Goal: Task Accomplishment & Management: Use online tool/utility

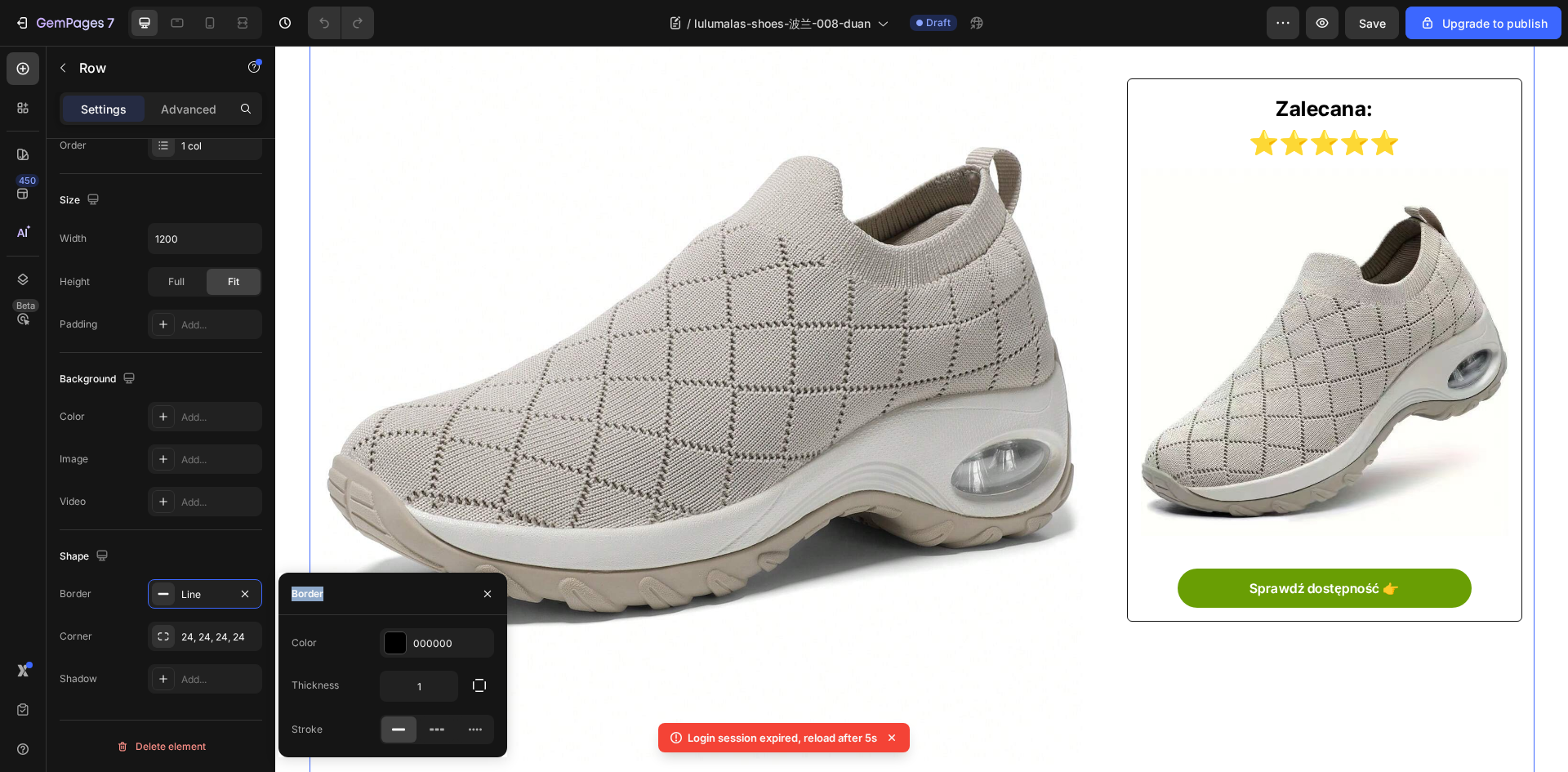
scroll to position [82, 0]
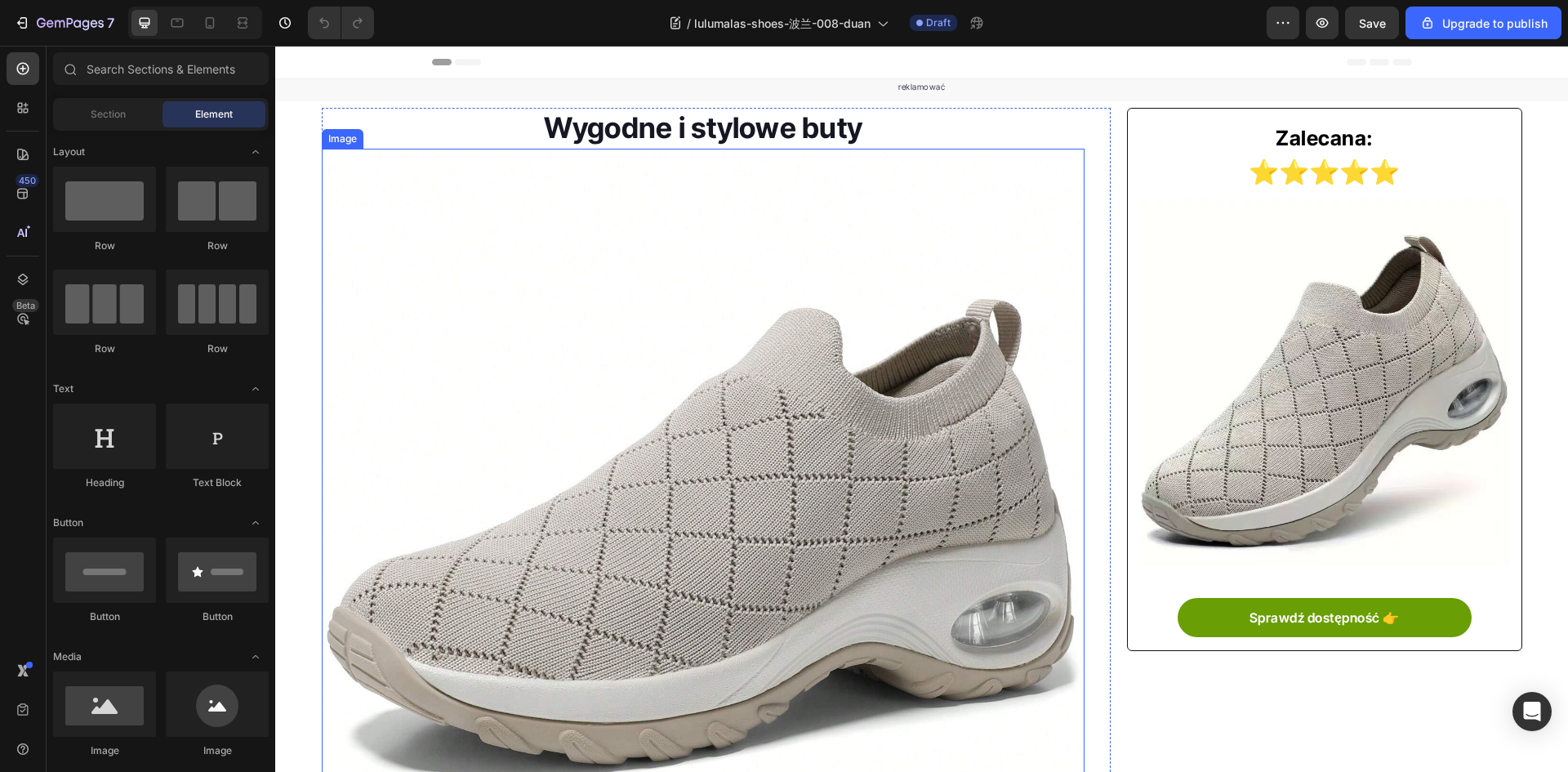
click at [515, 543] on img at bounding box center [703, 535] width 763 height 763
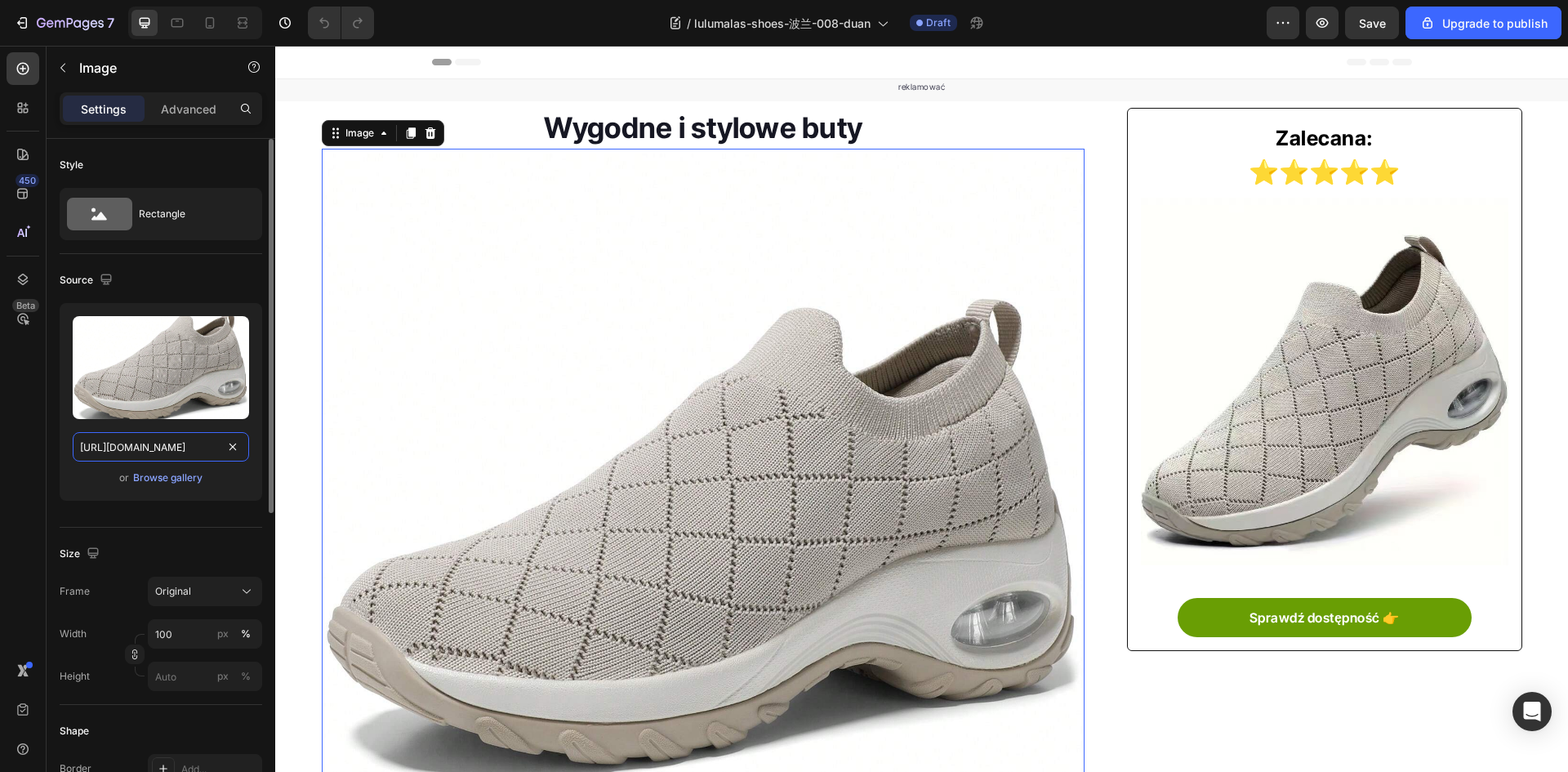
click at [161, 453] on input "[URL][DOMAIN_NAME]" at bounding box center [160, 446] width 177 height 29
paste input "8c3919a6-2956-4c85-991c-521e1915b0ee.png?w=800&h=8"
type input "[URL][DOMAIN_NAME]"
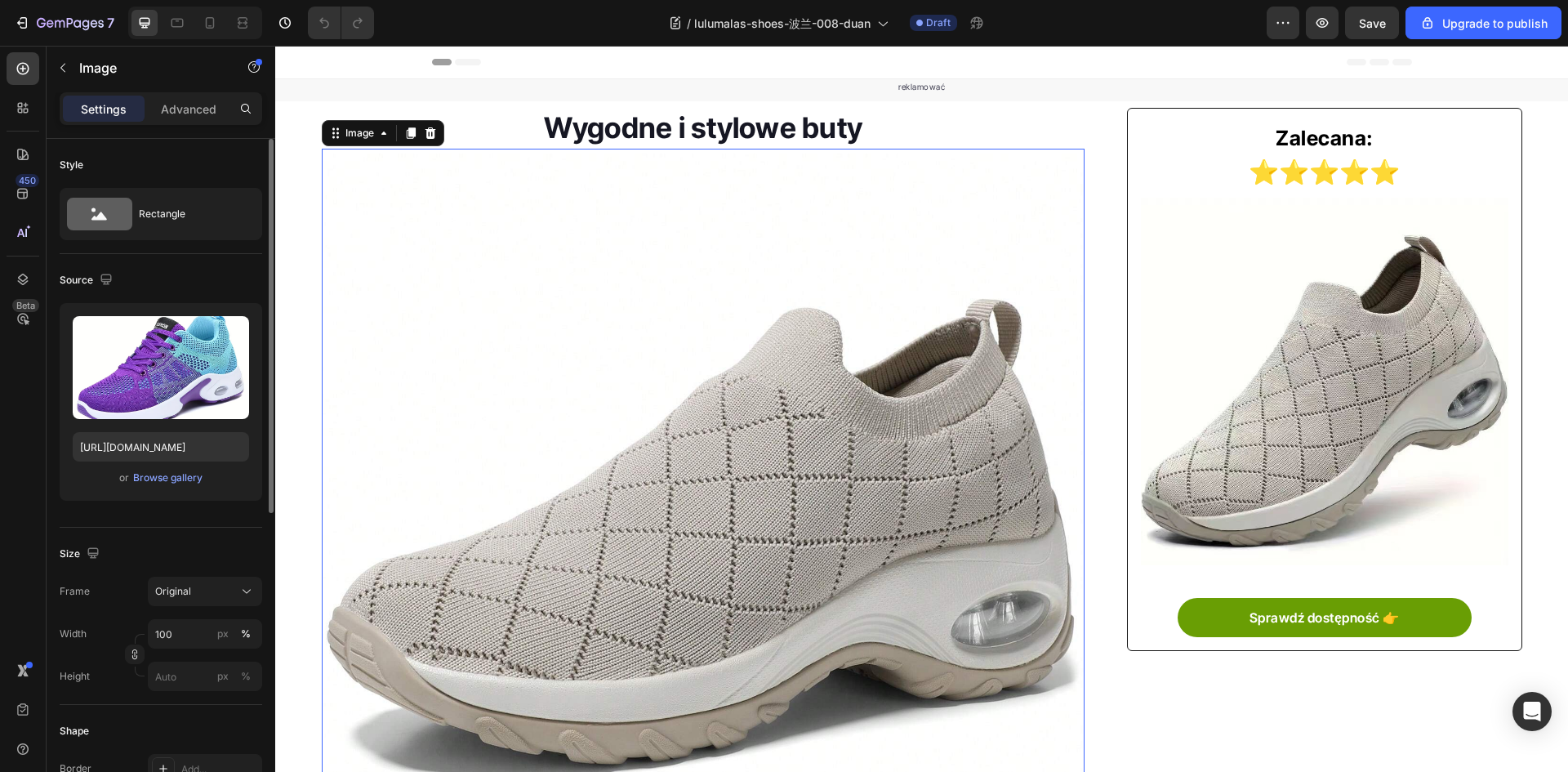
scroll to position [0, 0]
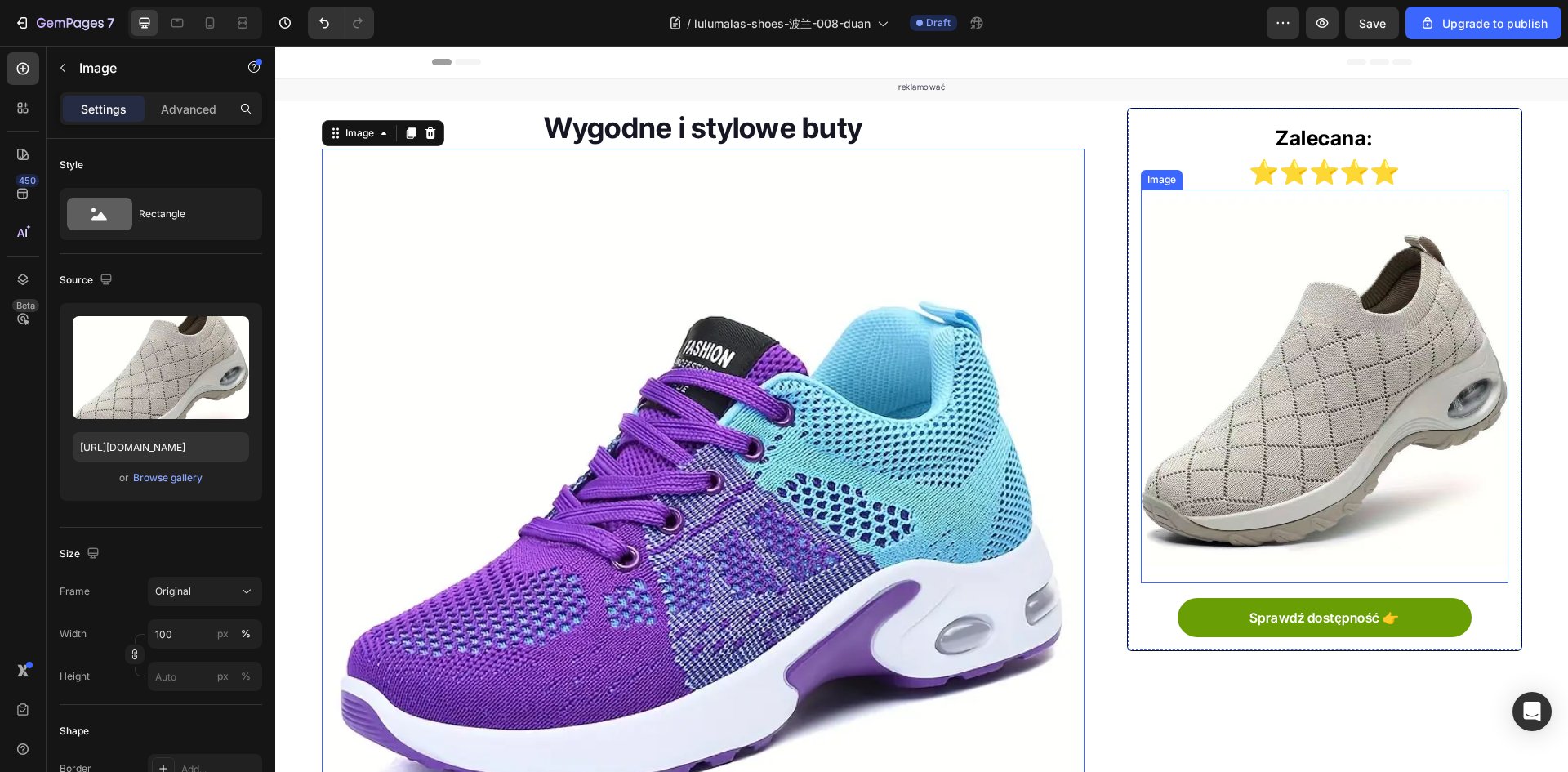
drag, startPoint x: 1216, startPoint y: 414, endPoint x: 1196, endPoint y: 419, distance: 20.6
click at [1216, 414] on img at bounding box center [1324, 381] width 366 height 366
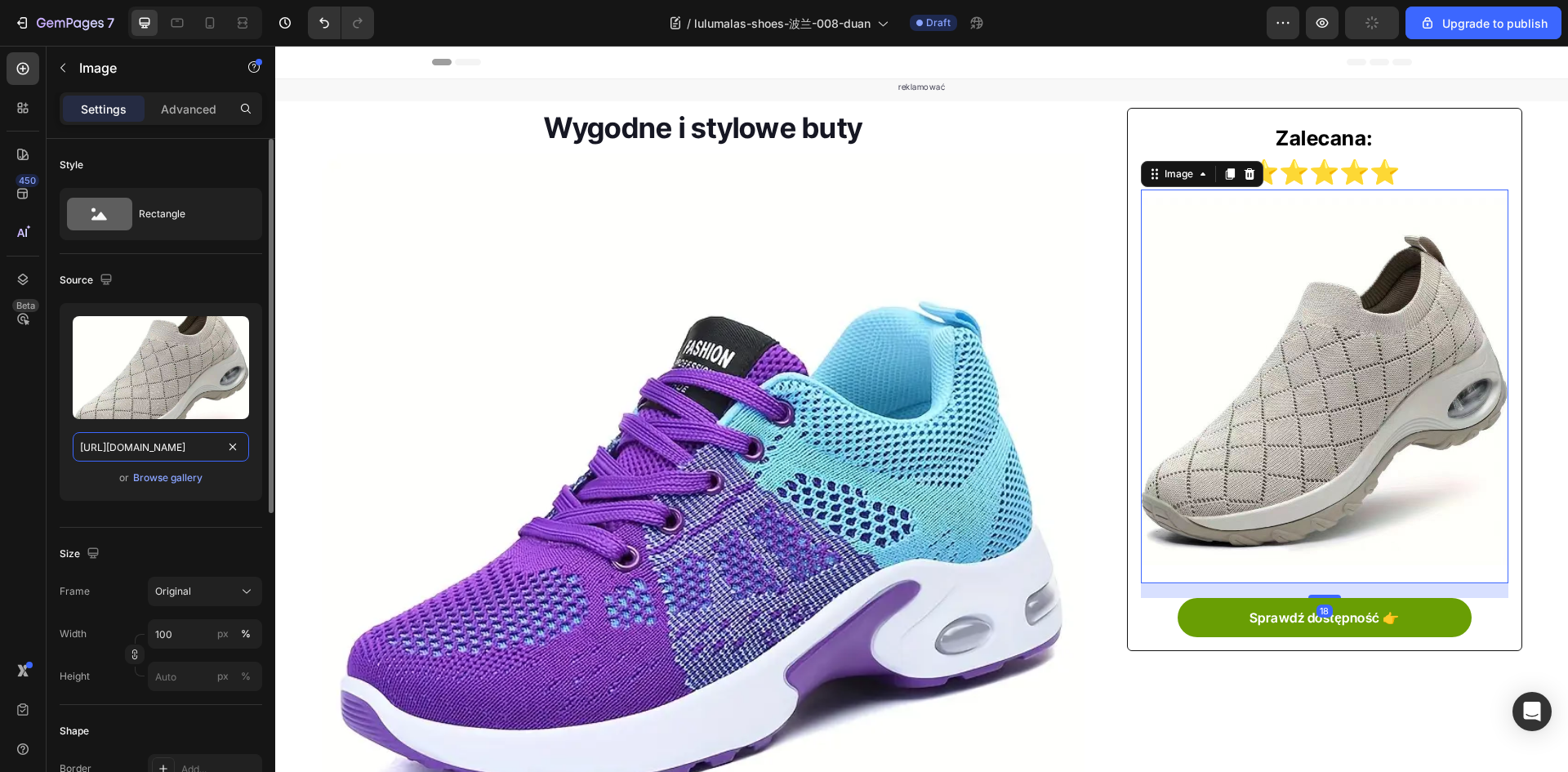
click at [156, 436] on input "[URL][DOMAIN_NAME]" at bounding box center [160, 446] width 177 height 29
paste input "44NuWL1QvS6EqiWox-!!2215034462038-0-cib.jpe"
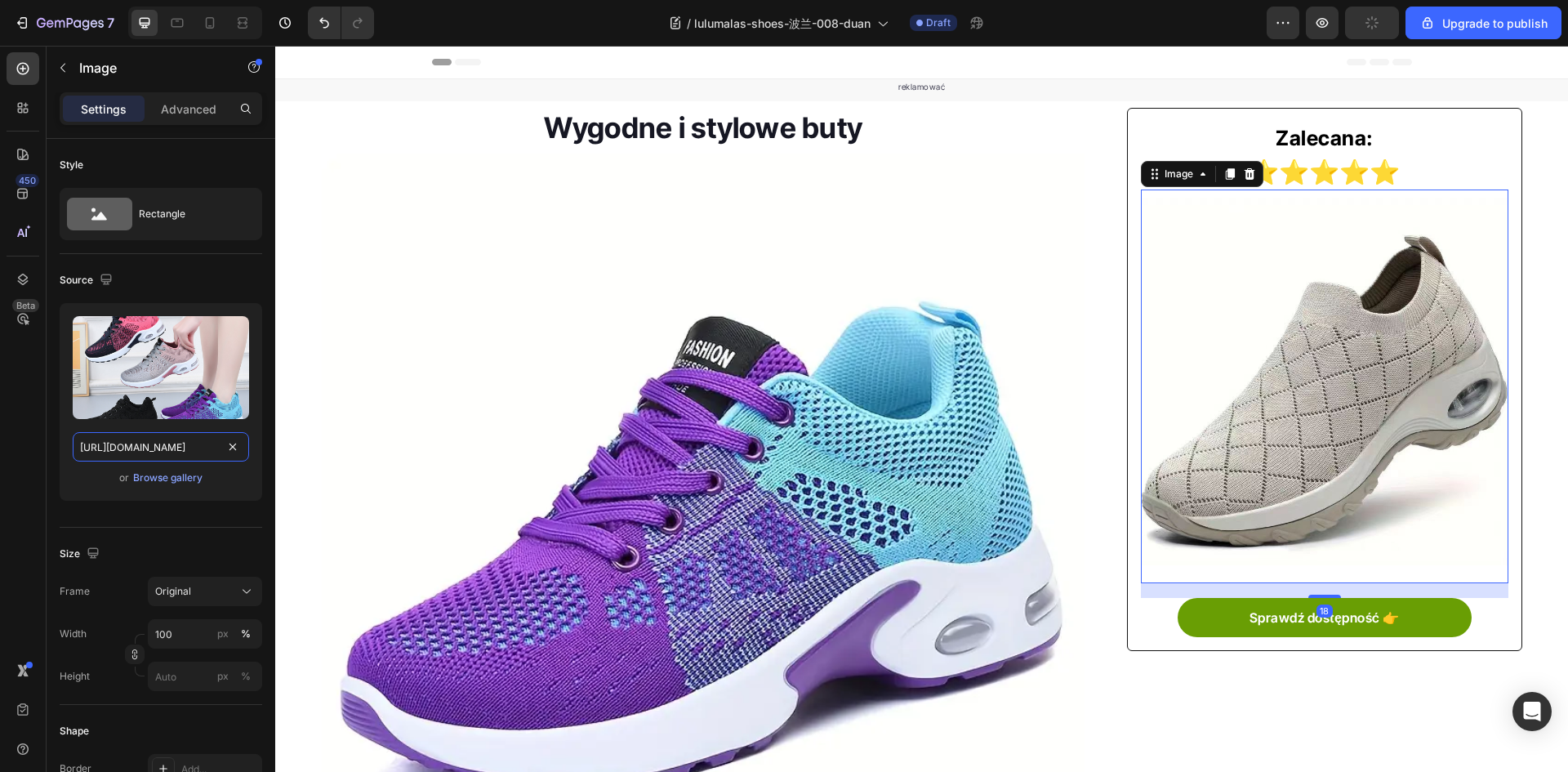
scroll to position [0, 528]
type input "[URL][DOMAIN_NAME]"
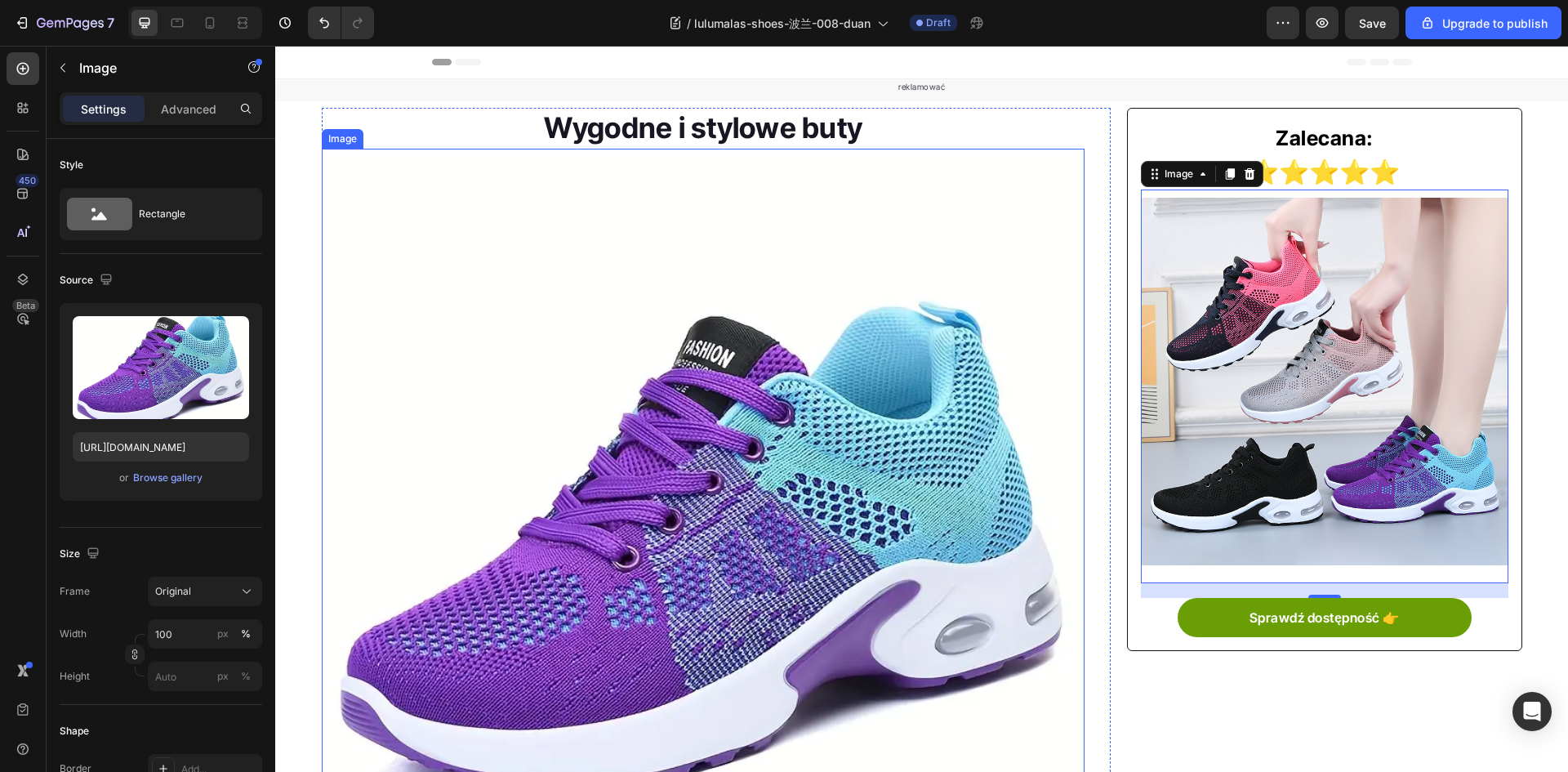
click at [827, 456] on img at bounding box center [703, 535] width 763 height 763
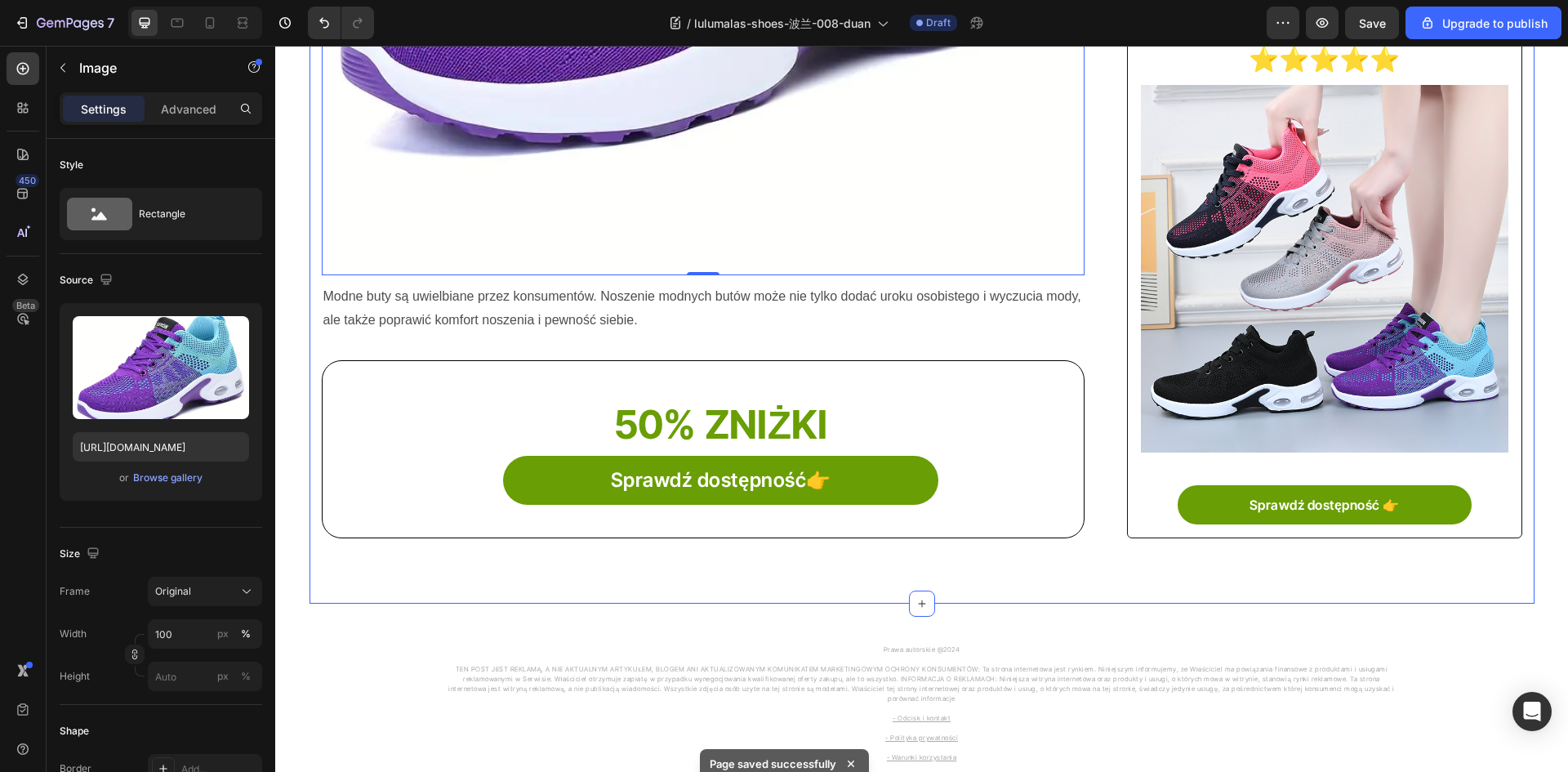
scroll to position [653, 0]
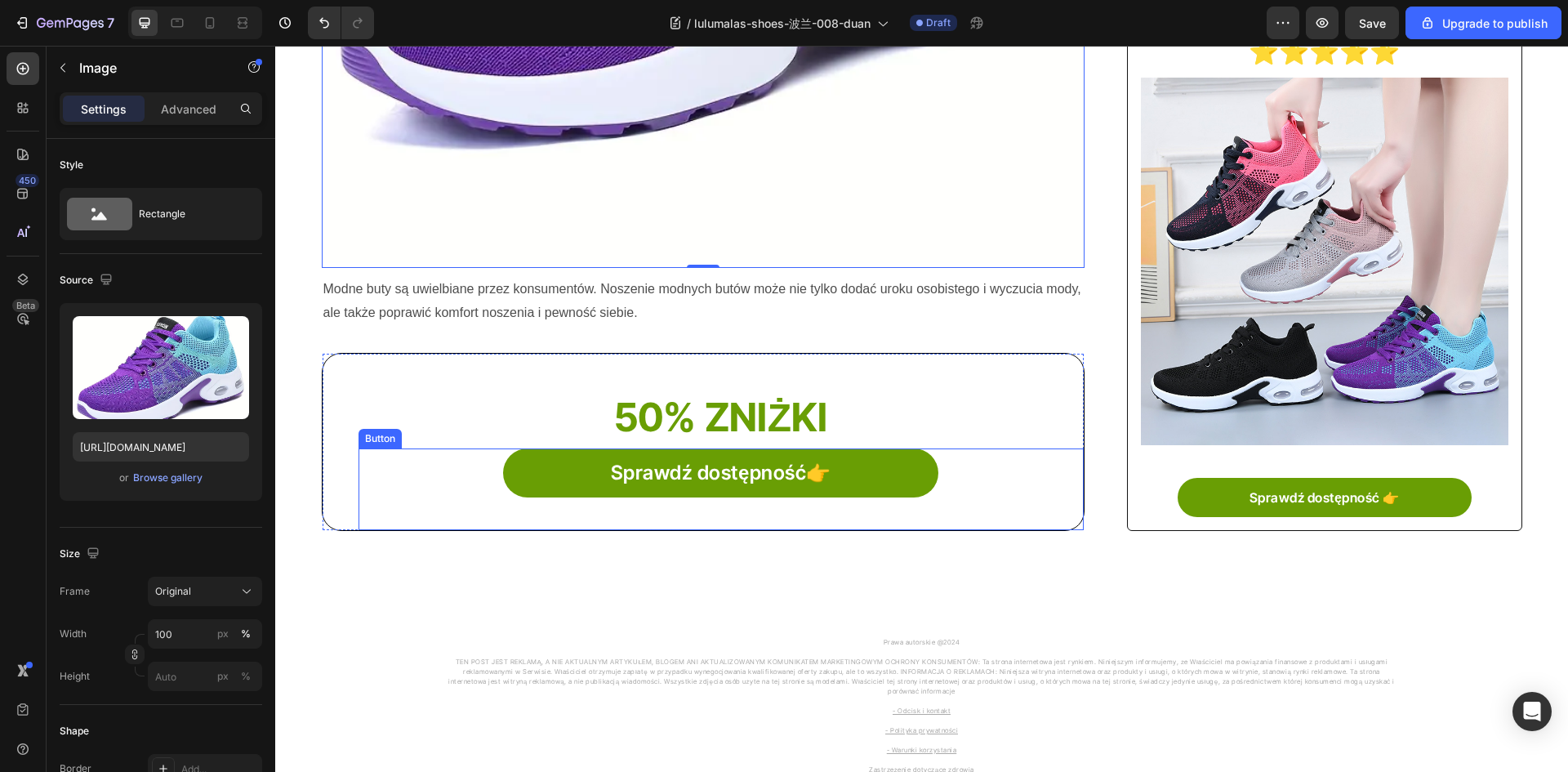
drag, startPoint x: 571, startPoint y: 483, endPoint x: 343, endPoint y: 518, distance: 230.7
click at [570, 483] on link "Sprawdź dostępność👉" at bounding box center [721, 472] width 435 height 49
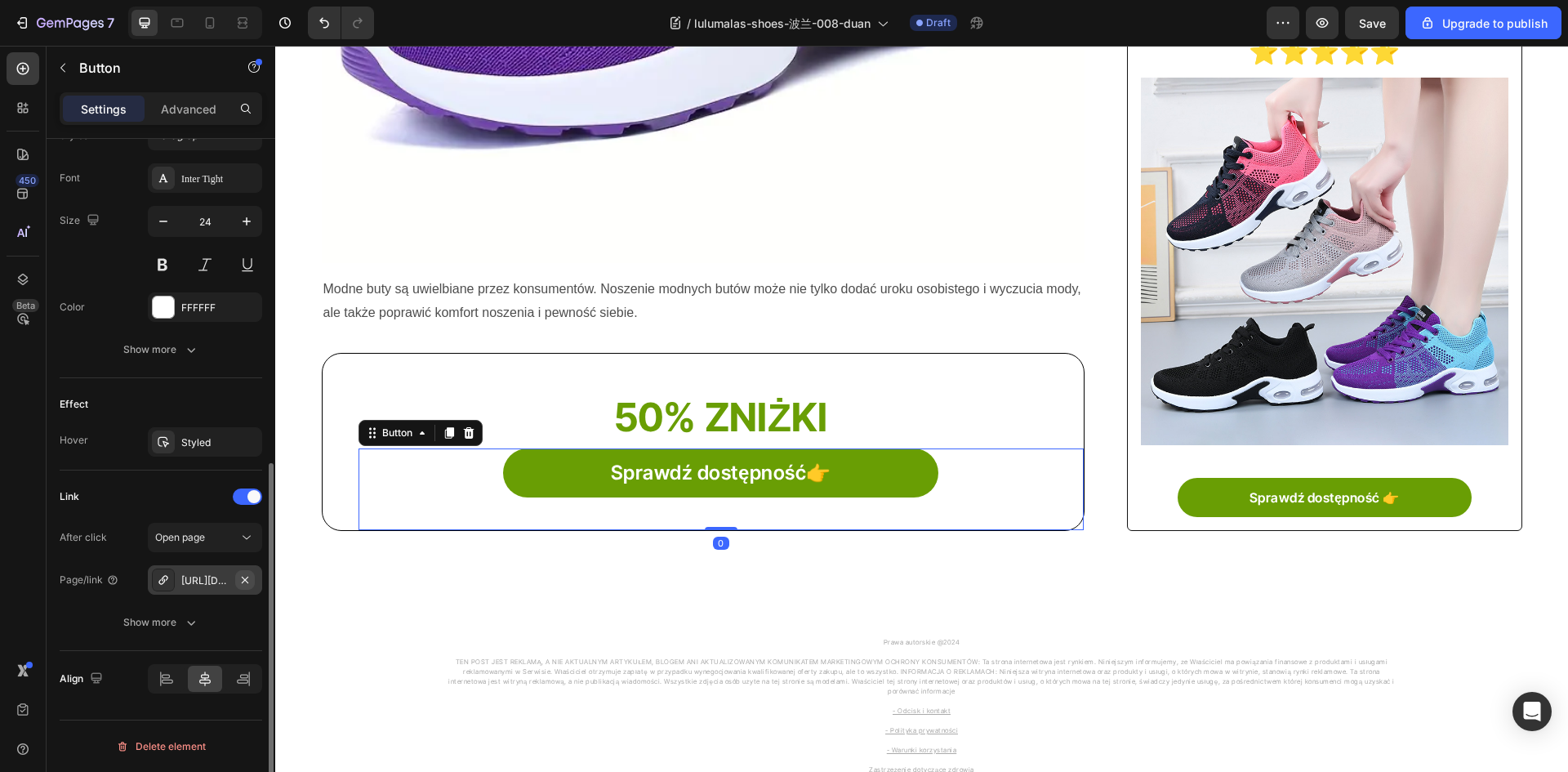
click at [247, 580] on icon "button" at bounding box center [245, 580] width 14 height 14
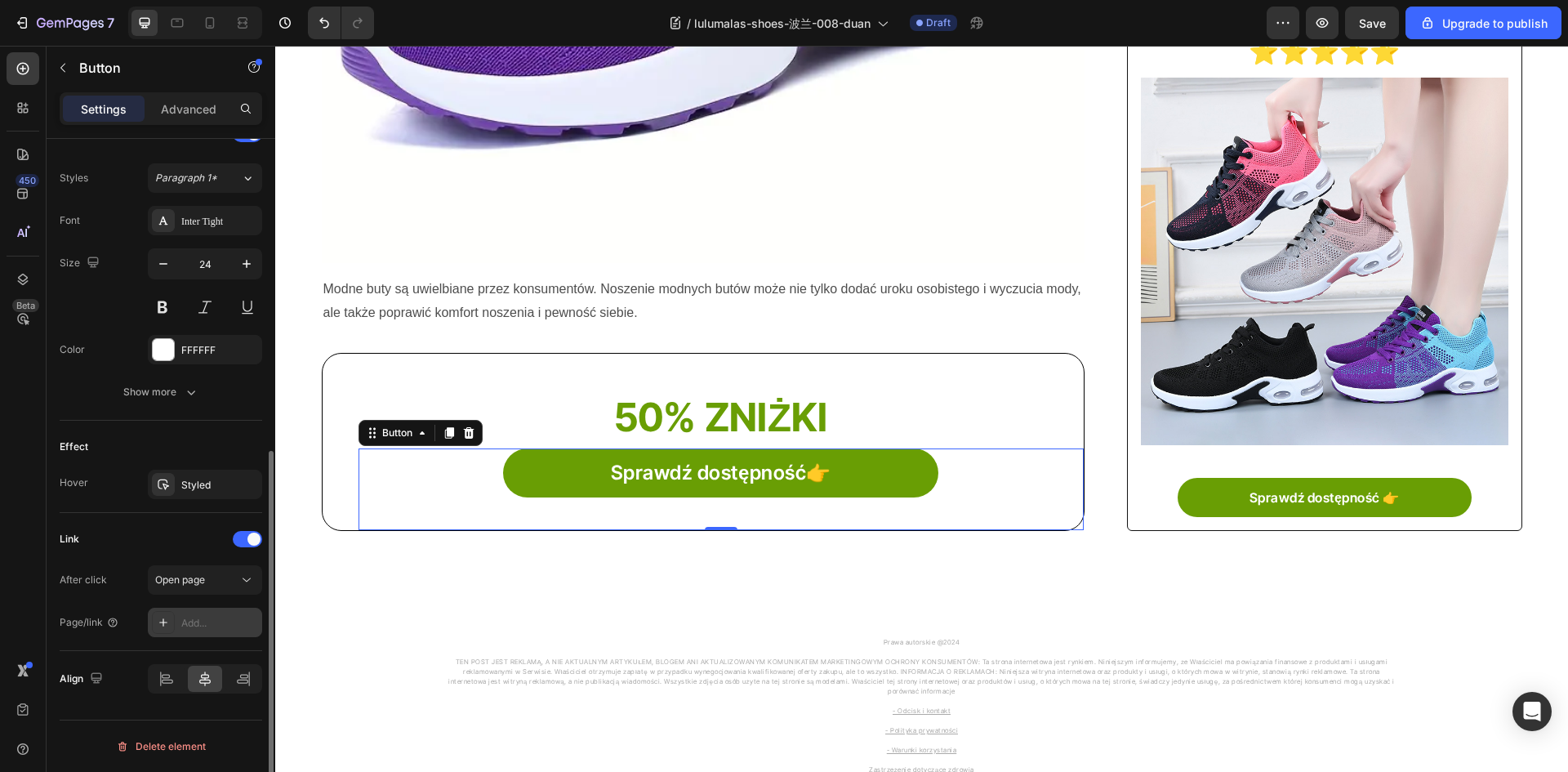
click at [158, 623] on icon at bounding box center [163, 622] width 14 height 14
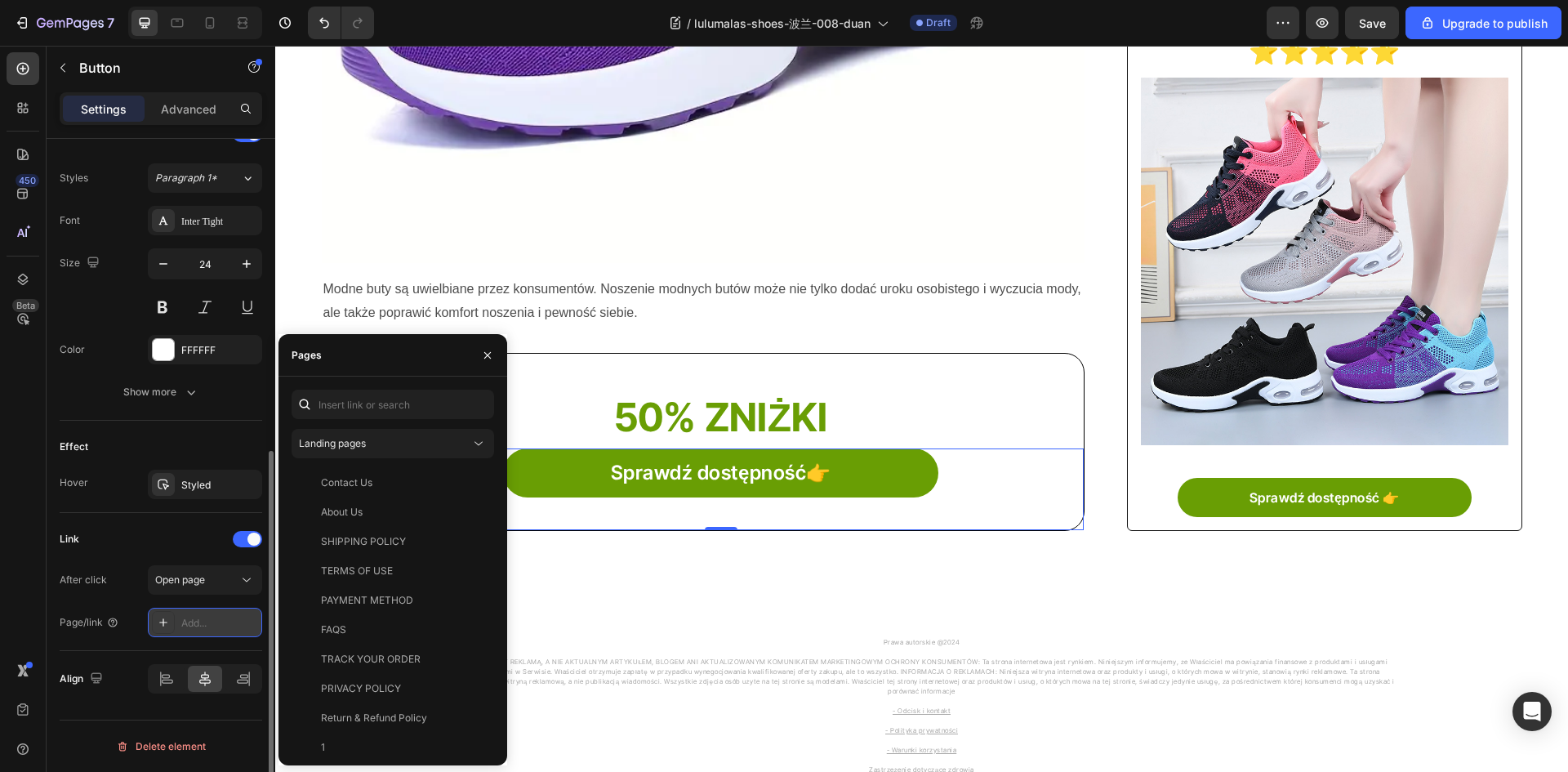
click at [163, 628] on icon at bounding box center [163, 622] width 14 height 14
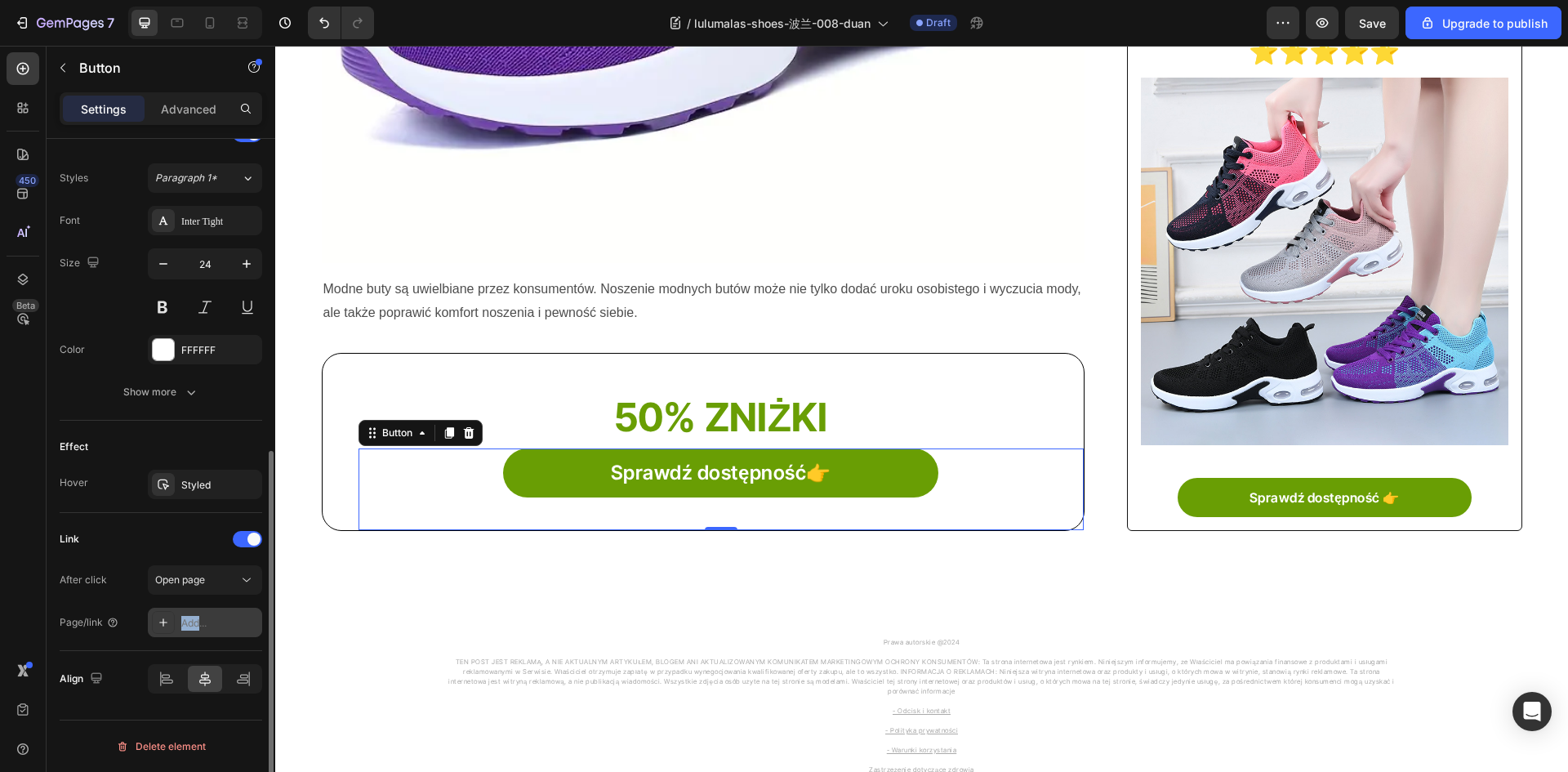
click at [163, 628] on icon at bounding box center [163, 622] width 14 height 14
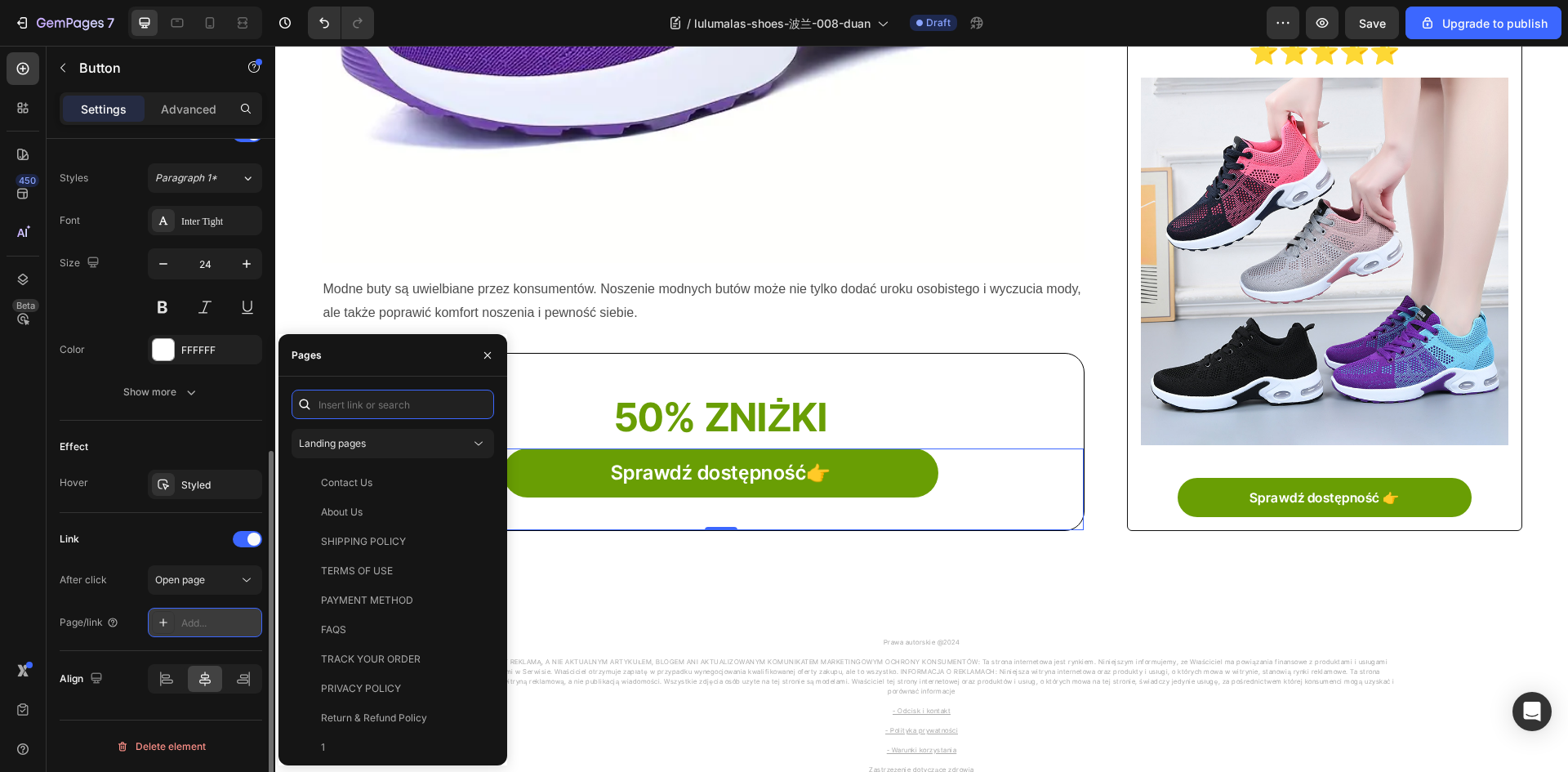
paste input "[URL][DOMAIN_NAME][DOMAIN_NAME]"
type input "[URL][DOMAIN_NAME][DOMAIN_NAME]"
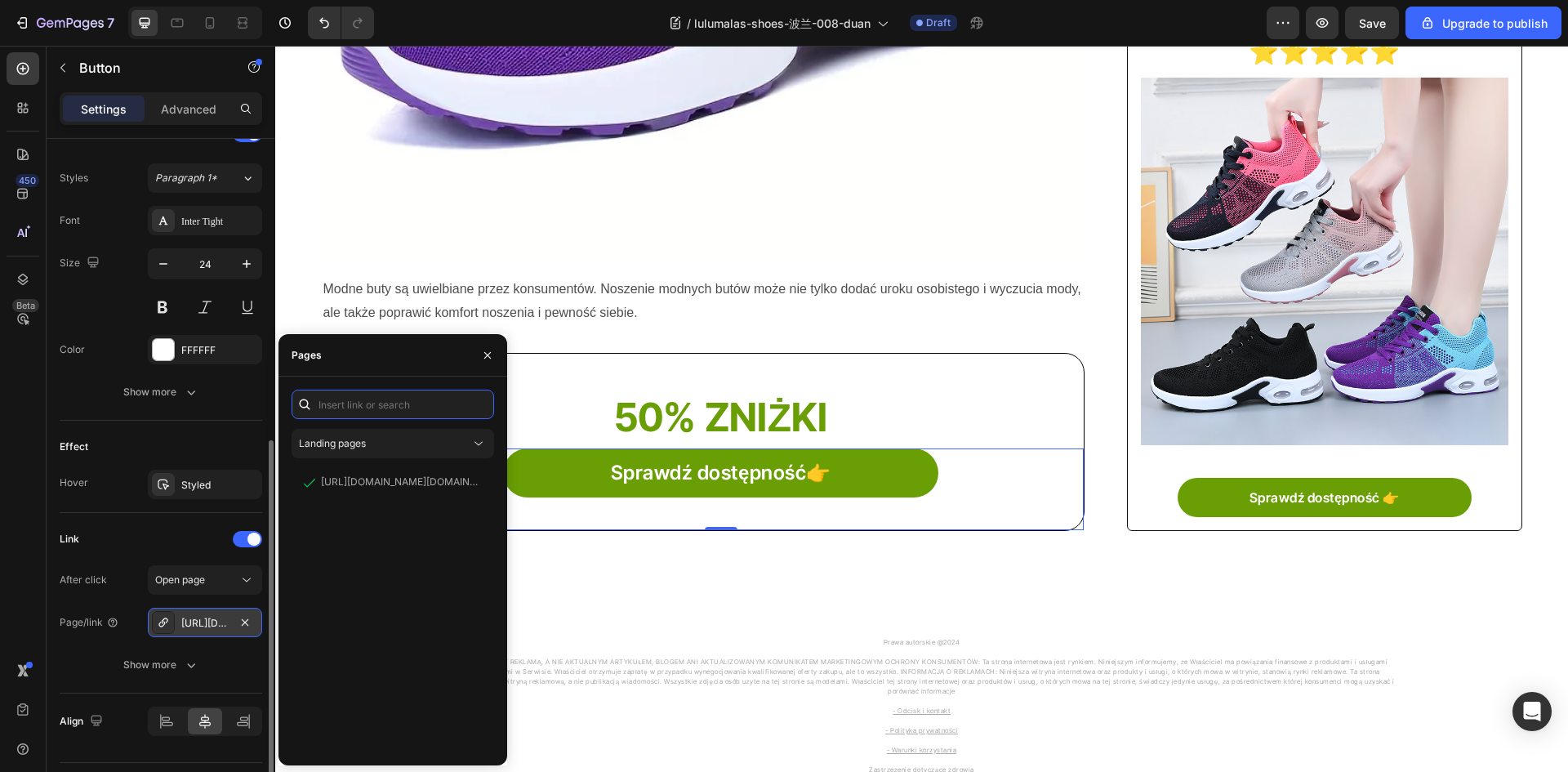
scroll to position [0, 0]
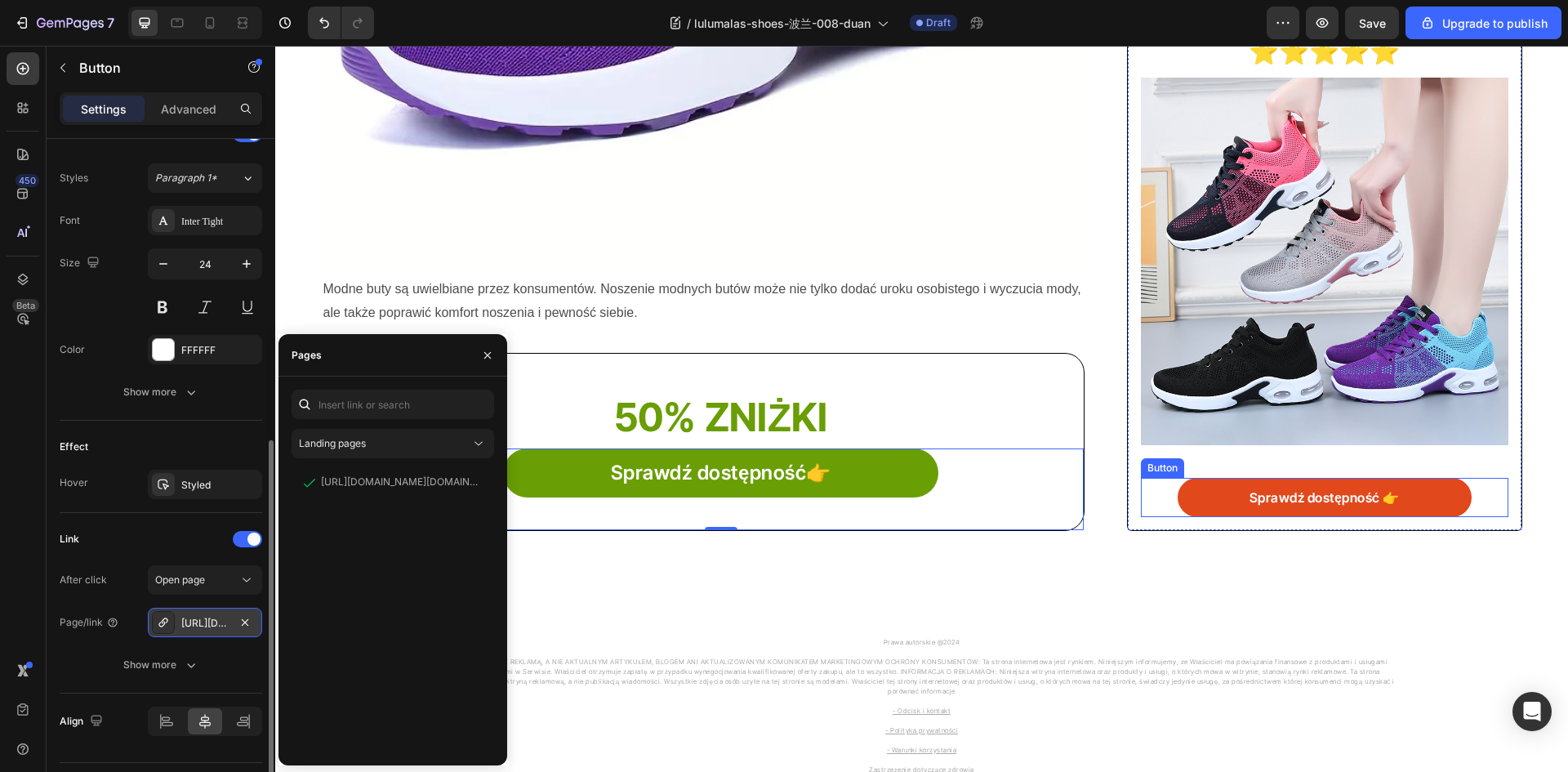
drag, startPoint x: 1207, startPoint y: 498, endPoint x: 1187, endPoint y: 499, distance: 20.0
click at [1207, 498] on link "Sprawdź dostępność 👉" at bounding box center [1324, 497] width 293 height 40
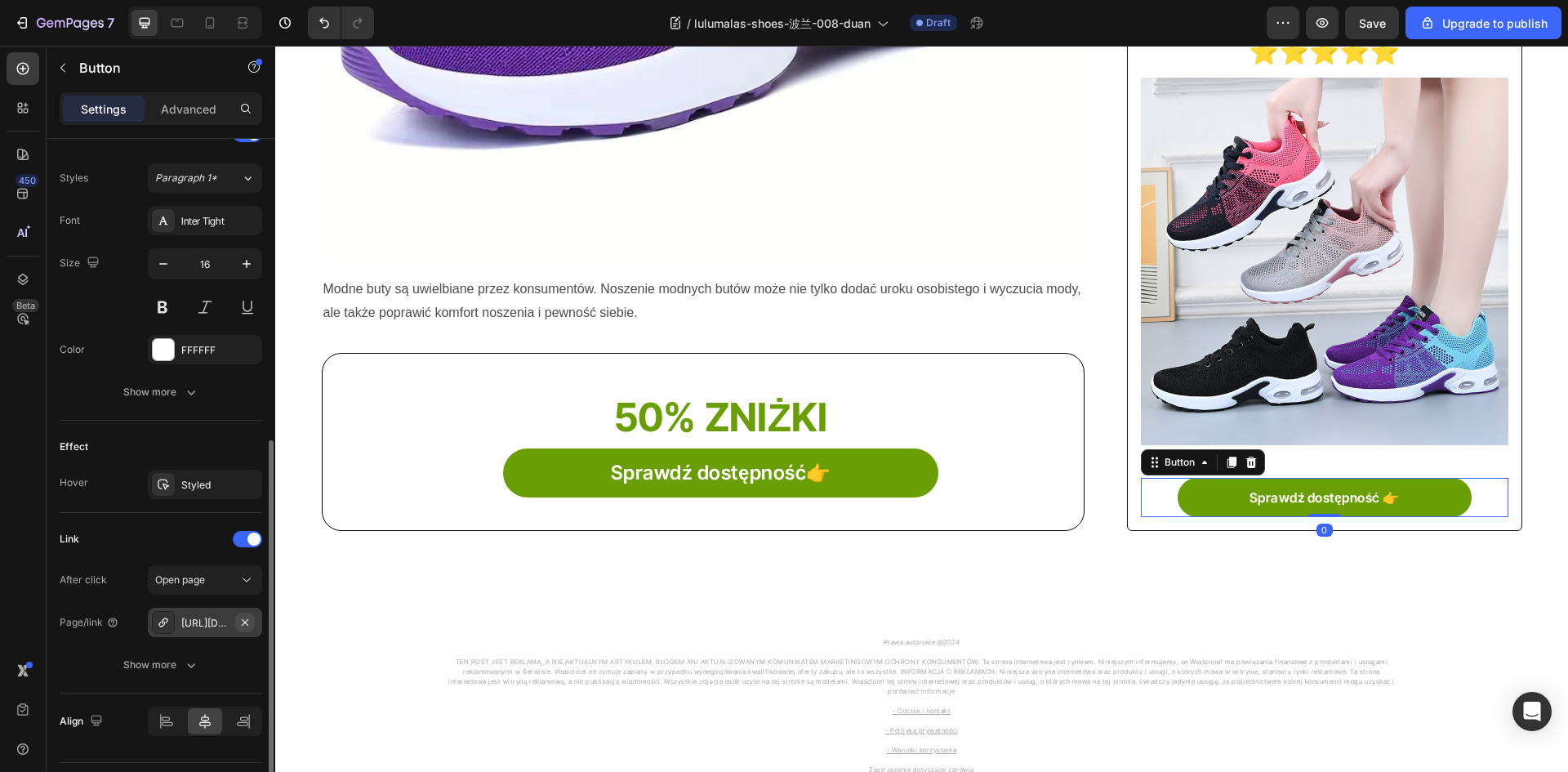
click at [250, 625] on icon "button" at bounding box center [245, 622] width 14 height 14
click at [163, 625] on icon at bounding box center [163, 622] width 8 height 8
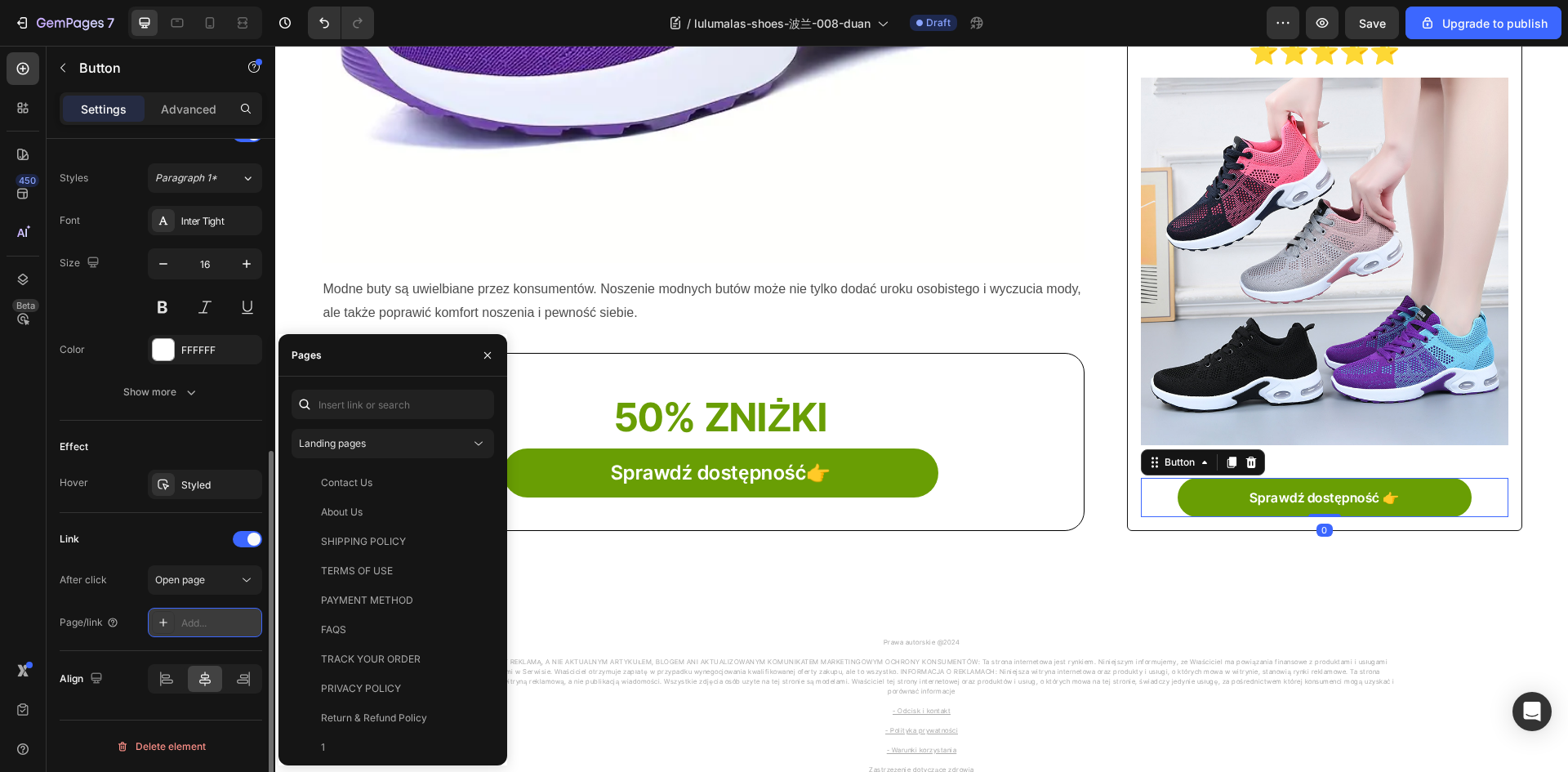
click at [163, 625] on icon at bounding box center [163, 622] width 8 height 8
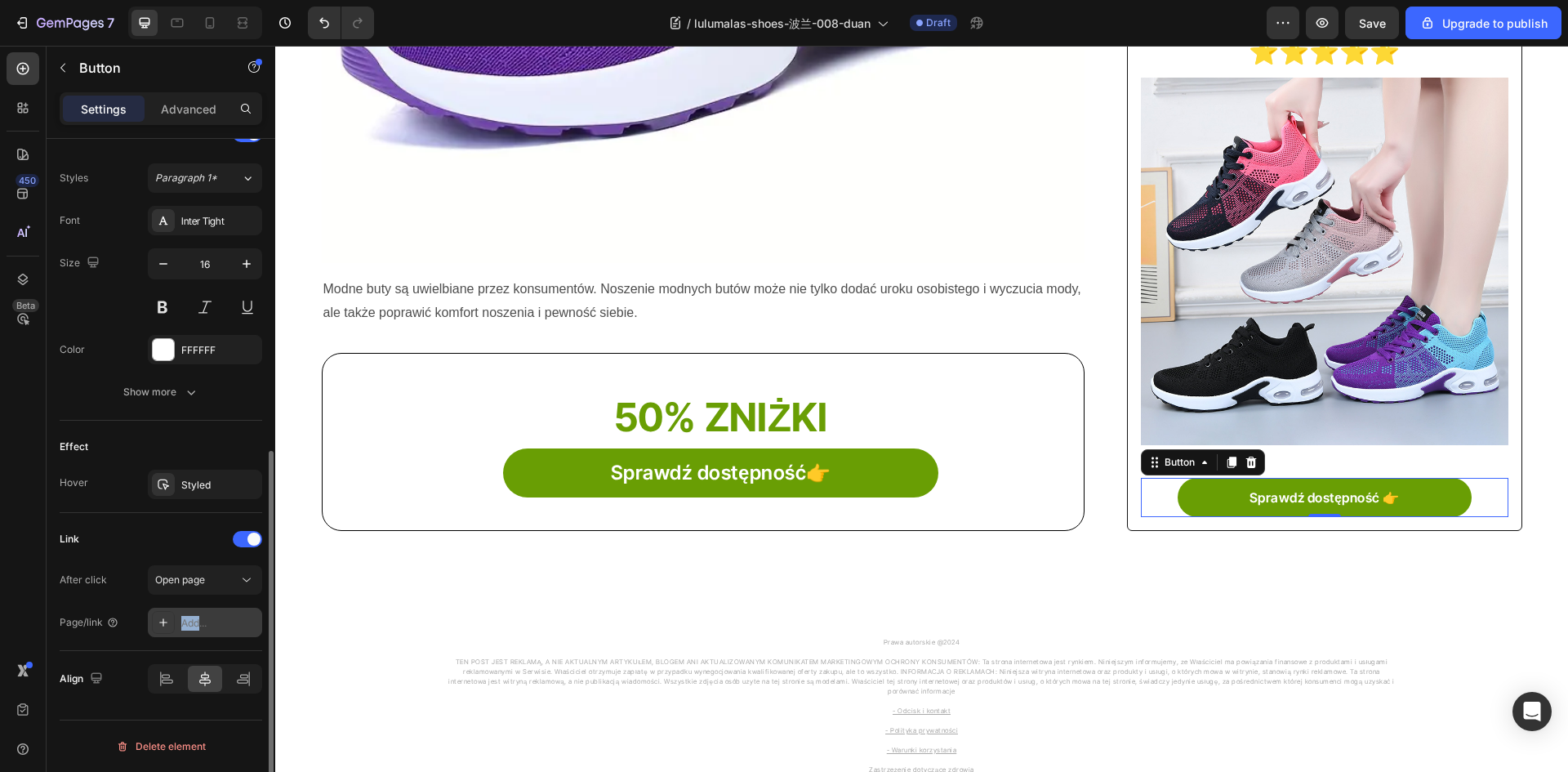
click at [163, 625] on icon at bounding box center [163, 622] width 8 height 8
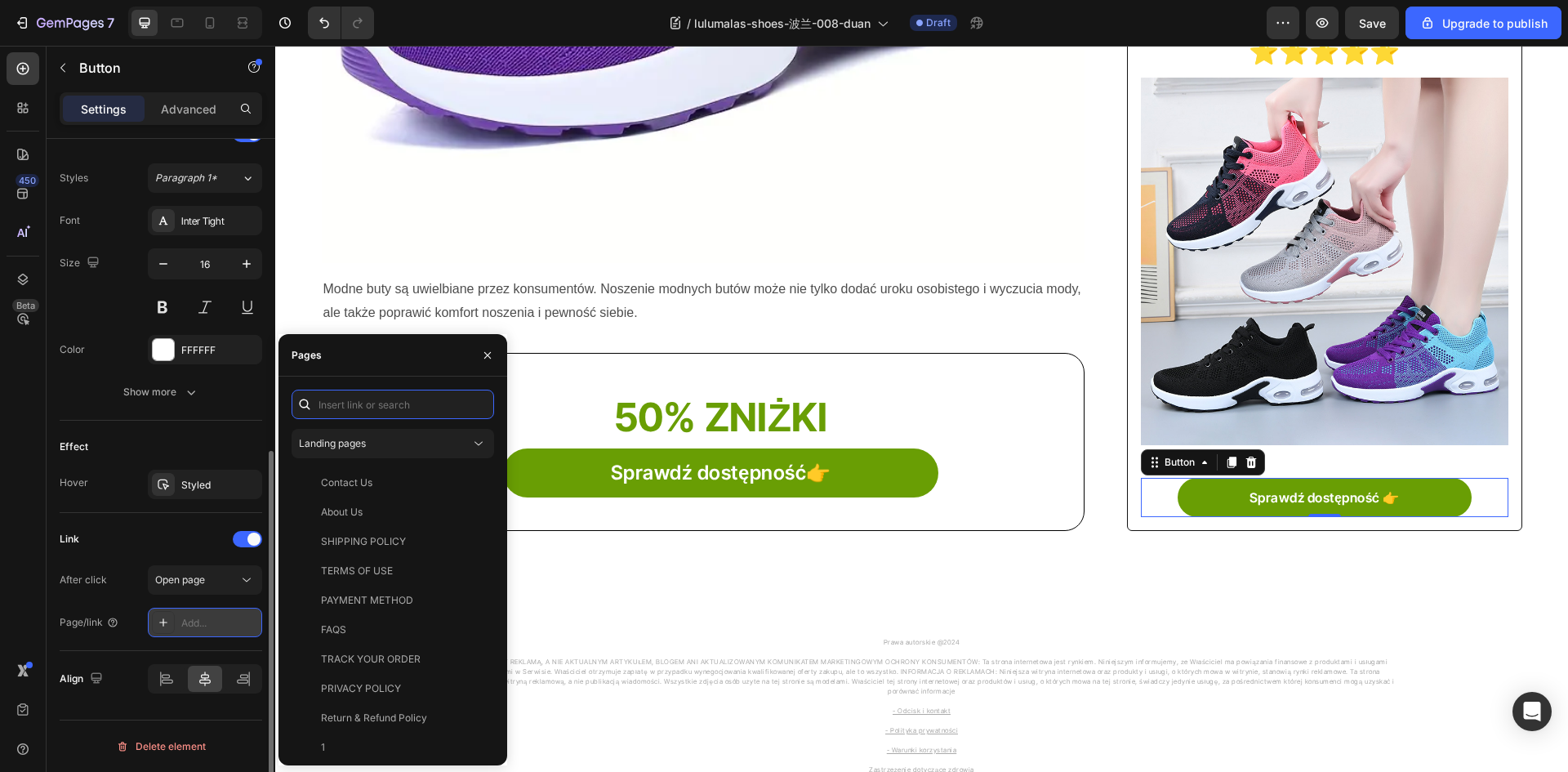
paste input "[URL][DOMAIN_NAME][DOMAIN_NAME]"
type input "[URL][DOMAIN_NAME][DOMAIN_NAME]"
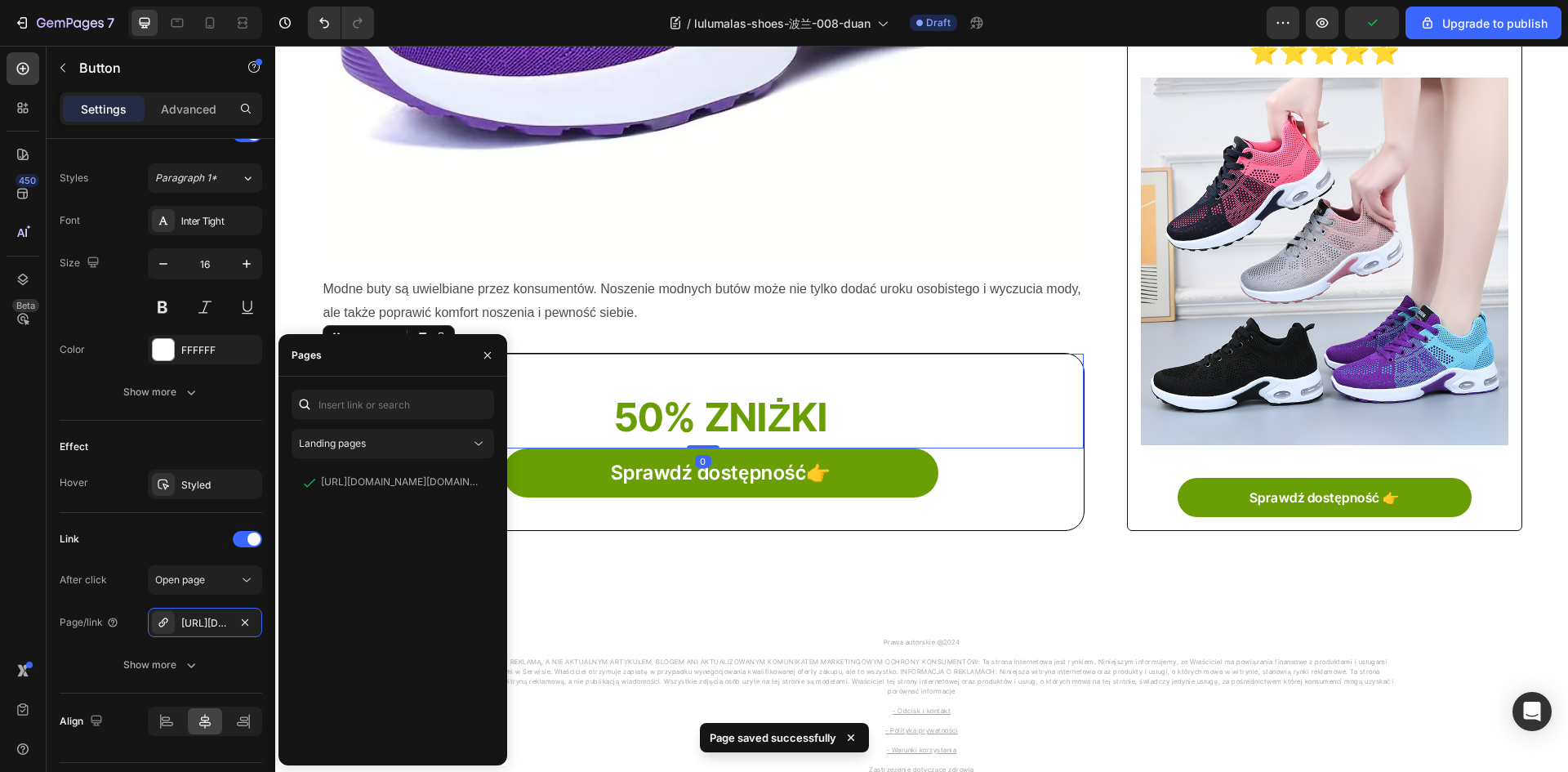
click at [975, 358] on div "50% ZNIŻKI Heading 0" at bounding box center [703, 401] width 762 height 95
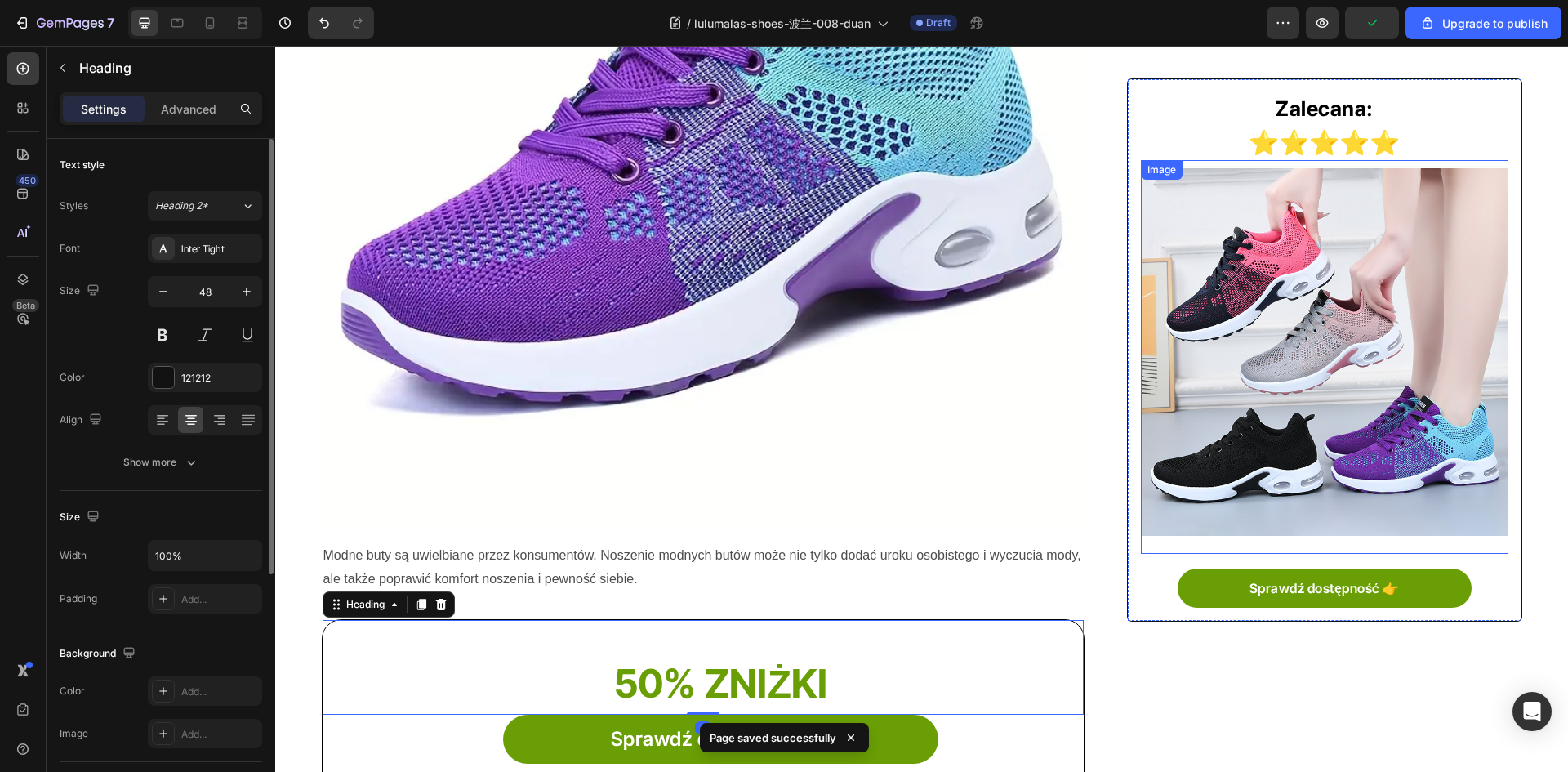
scroll to position [245, 0]
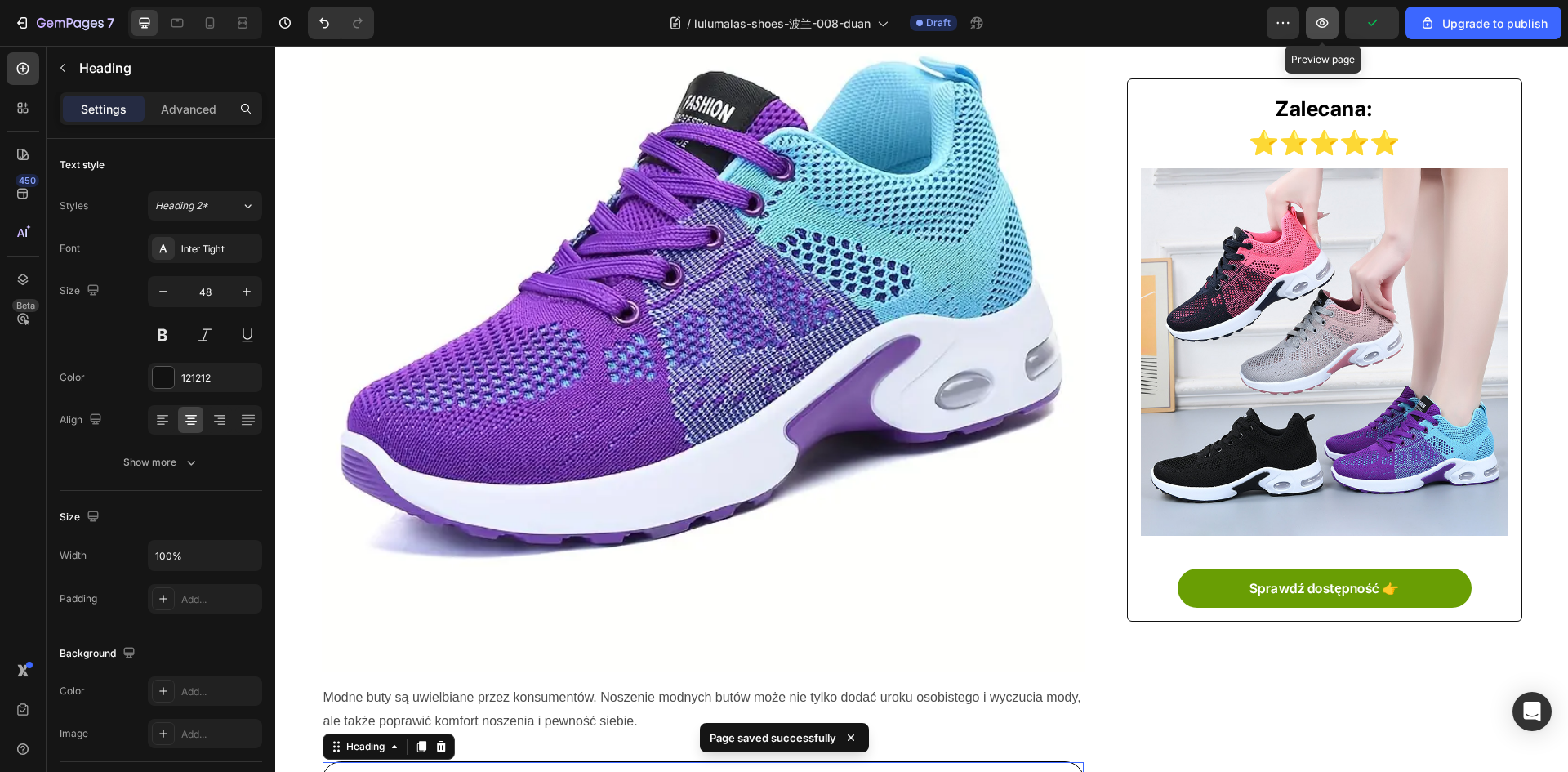
click at [1322, 33] on button "button" at bounding box center [1322, 23] width 33 height 33
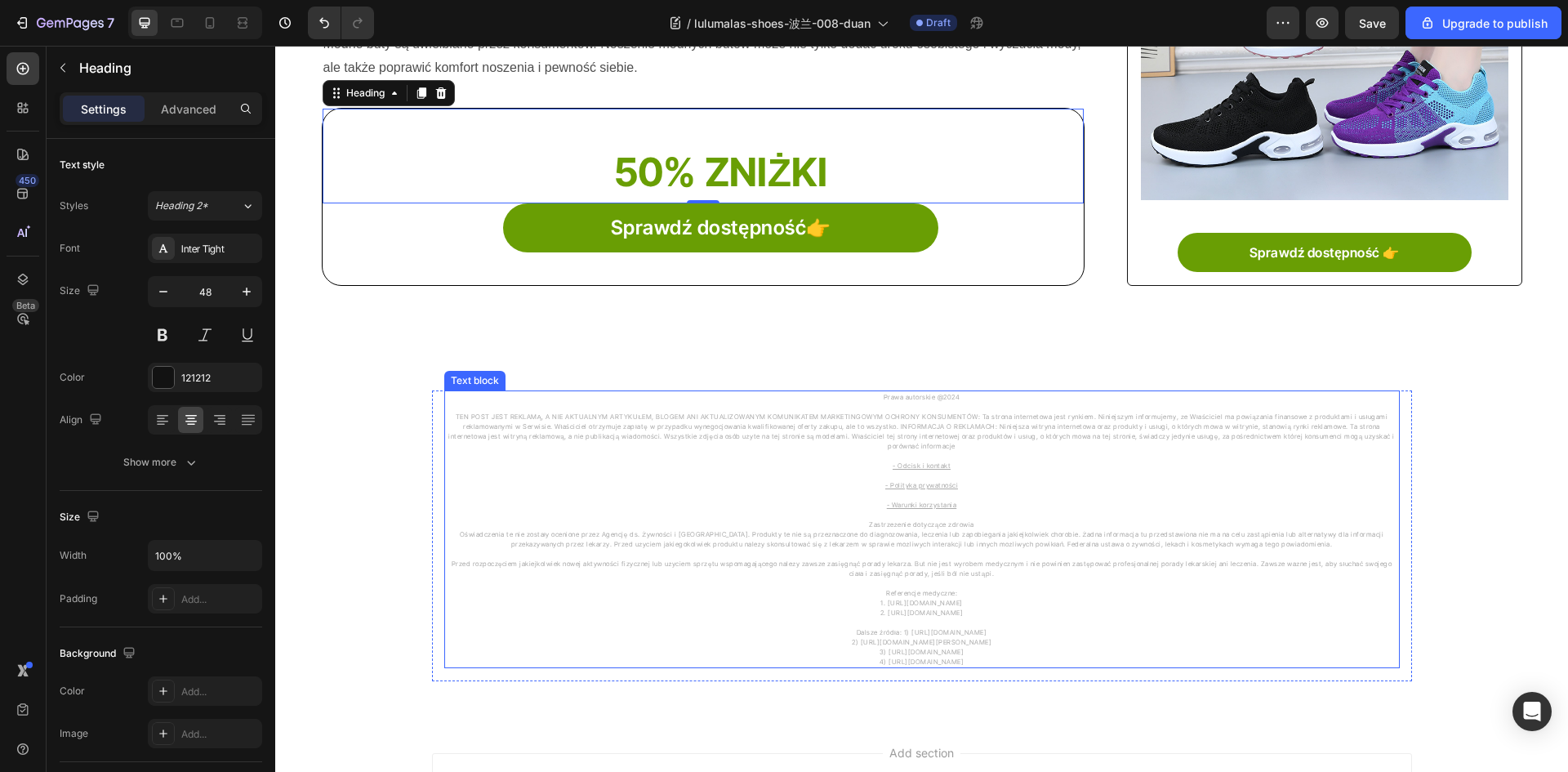
scroll to position [1043, 0]
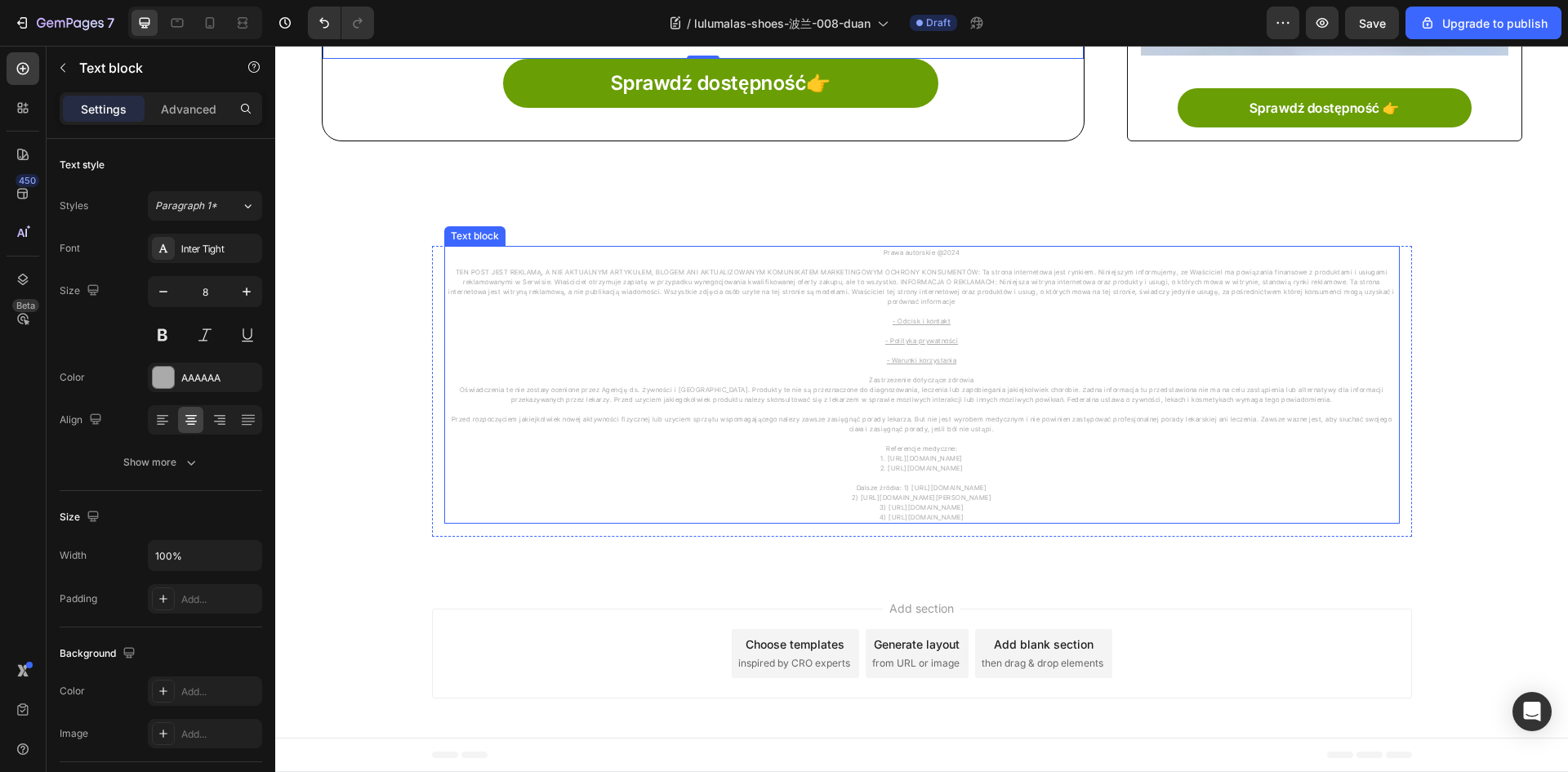
drag, startPoint x: 947, startPoint y: 256, endPoint x: 957, endPoint y: 251, distance: 11.2
click at [947, 257] on p at bounding box center [922, 262] width 953 height 10
click at [957, 251] on p "Prawa autorskie @2024" at bounding box center [922, 252] width 953 height 10
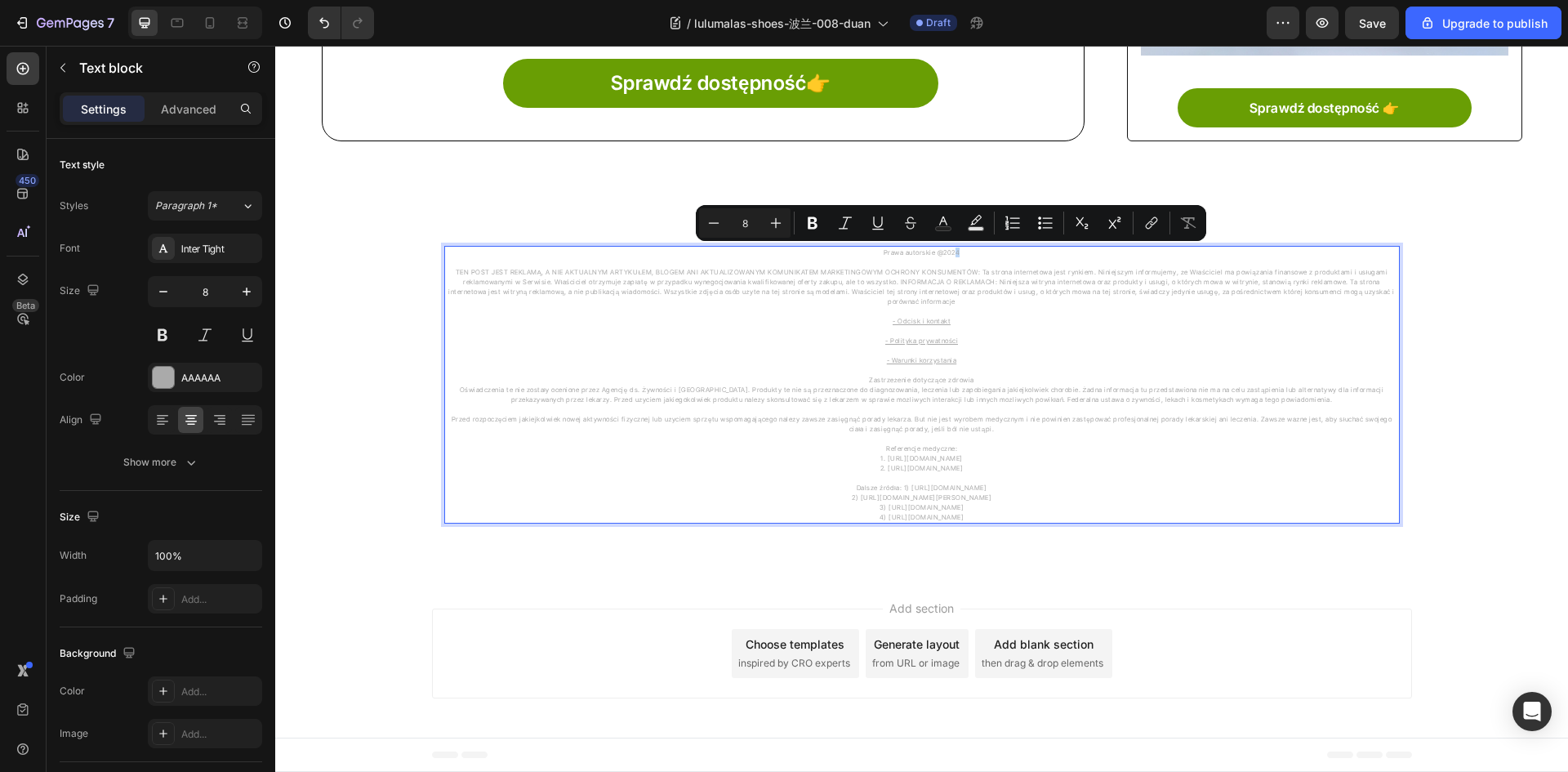
click at [955, 254] on p "Prawa autorskie @2024" at bounding box center [922, 252] width 953 height 10
copy p "4"
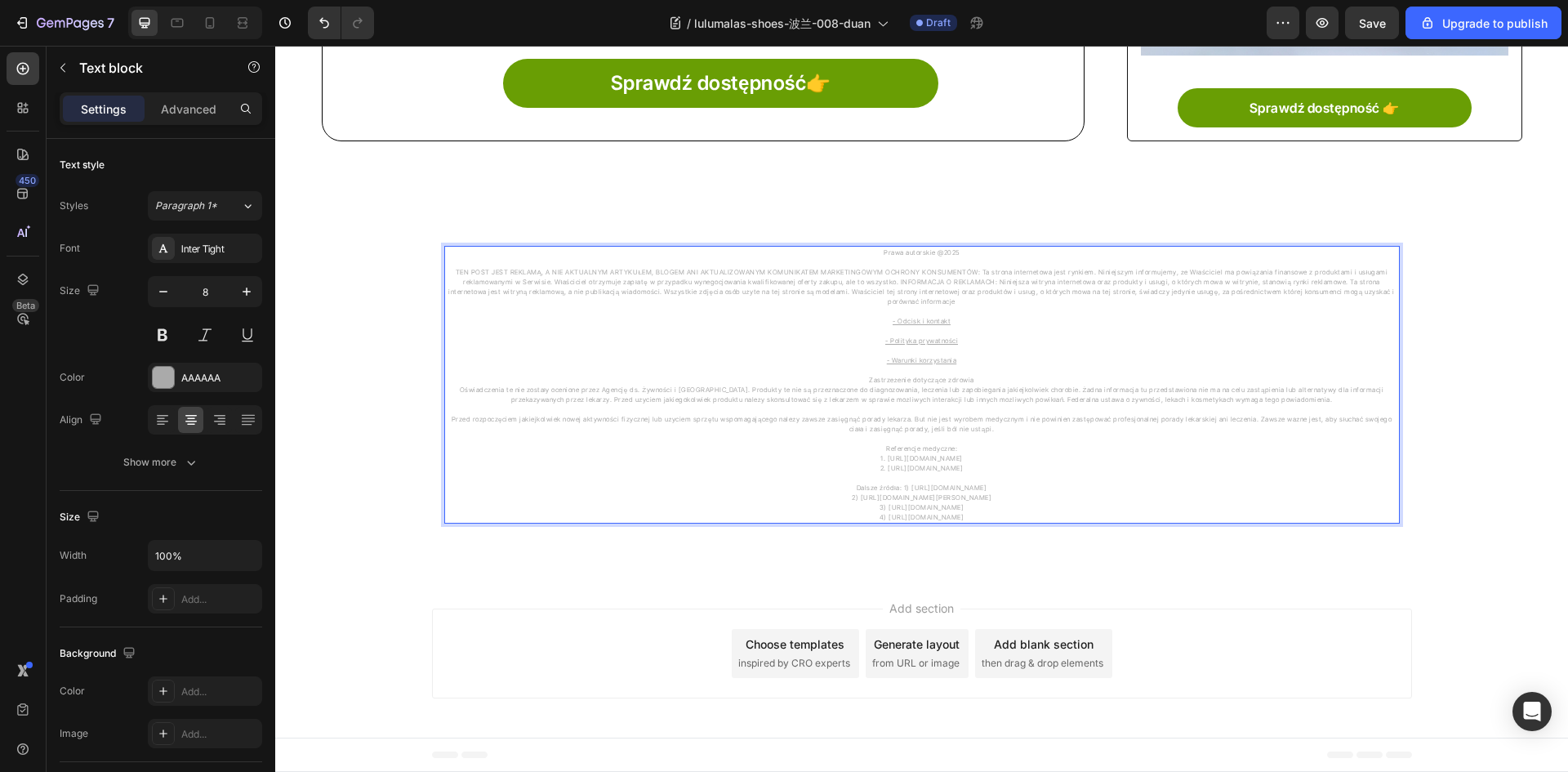
click at [825, 346] on p "- Warunki korzystania" at bounding box center [922, 356] width 953 height 19
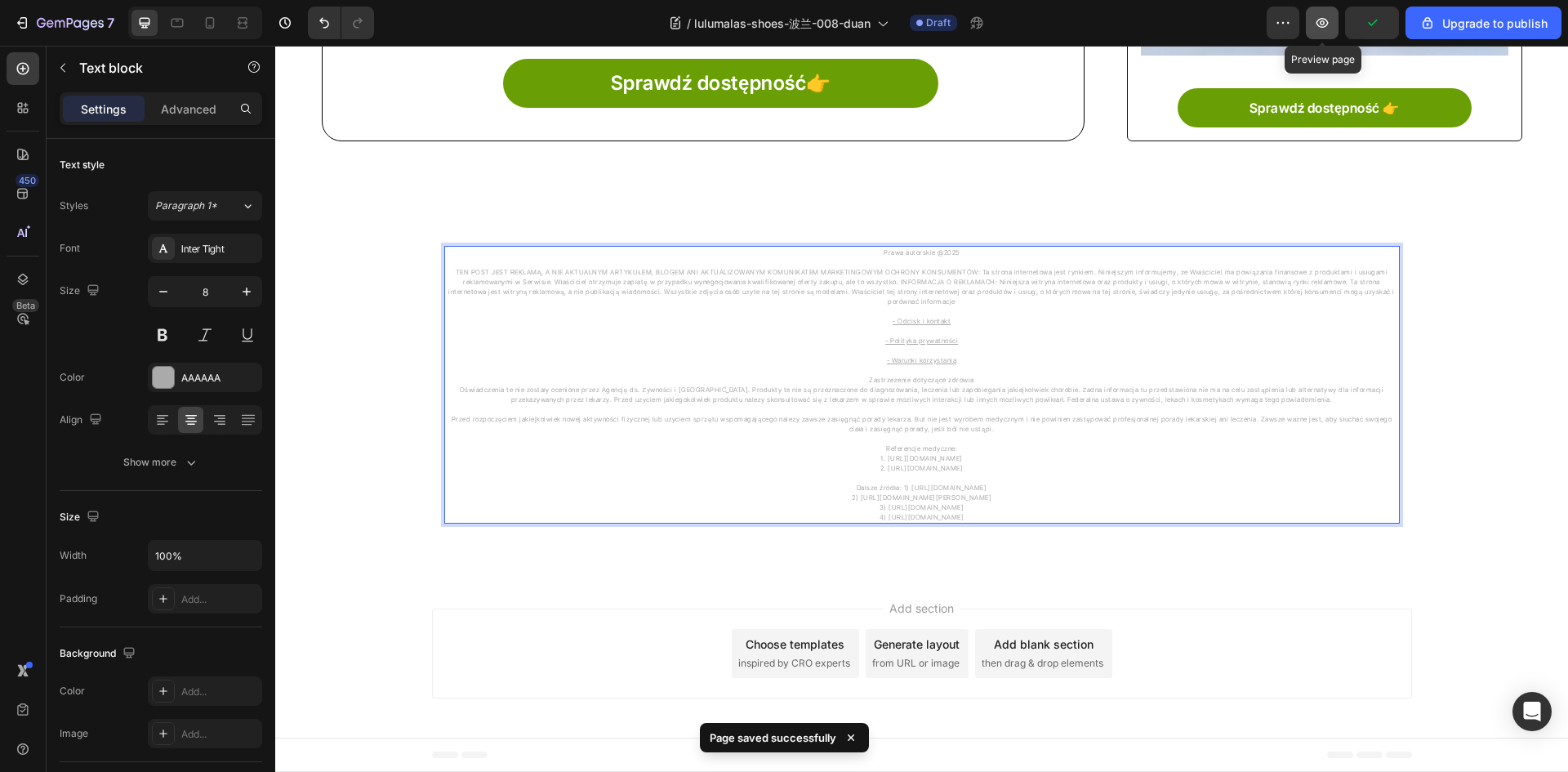
click at [1329, 31] on button "button" at bounding box center [1322, 23] width 33 height 33
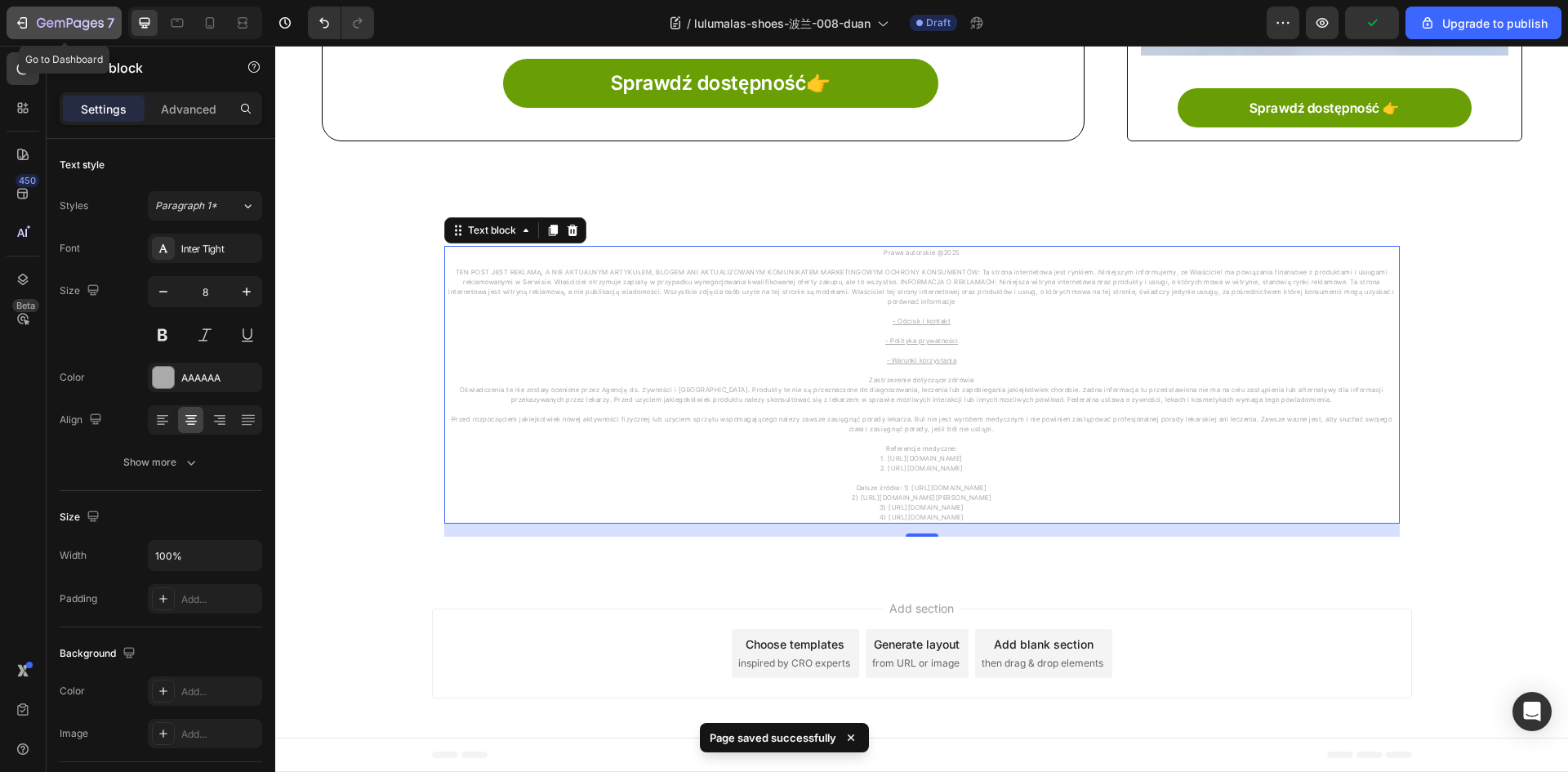
click at [43, 29] on icon "button" at bounding box center [70, 24] width 67 height 14
